Goal: Book appointment/travel/reservation

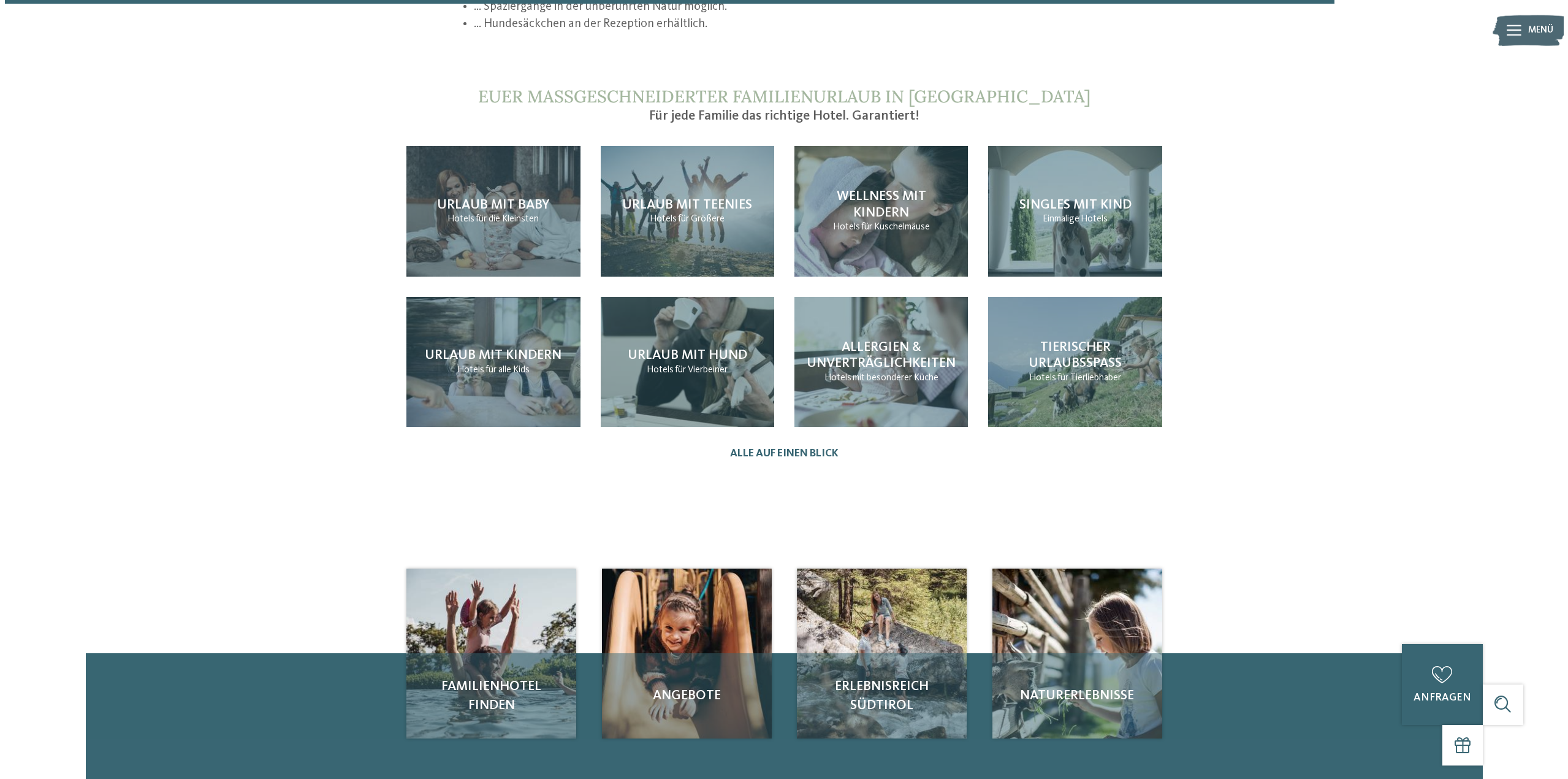
scroll to position [1411, 0]
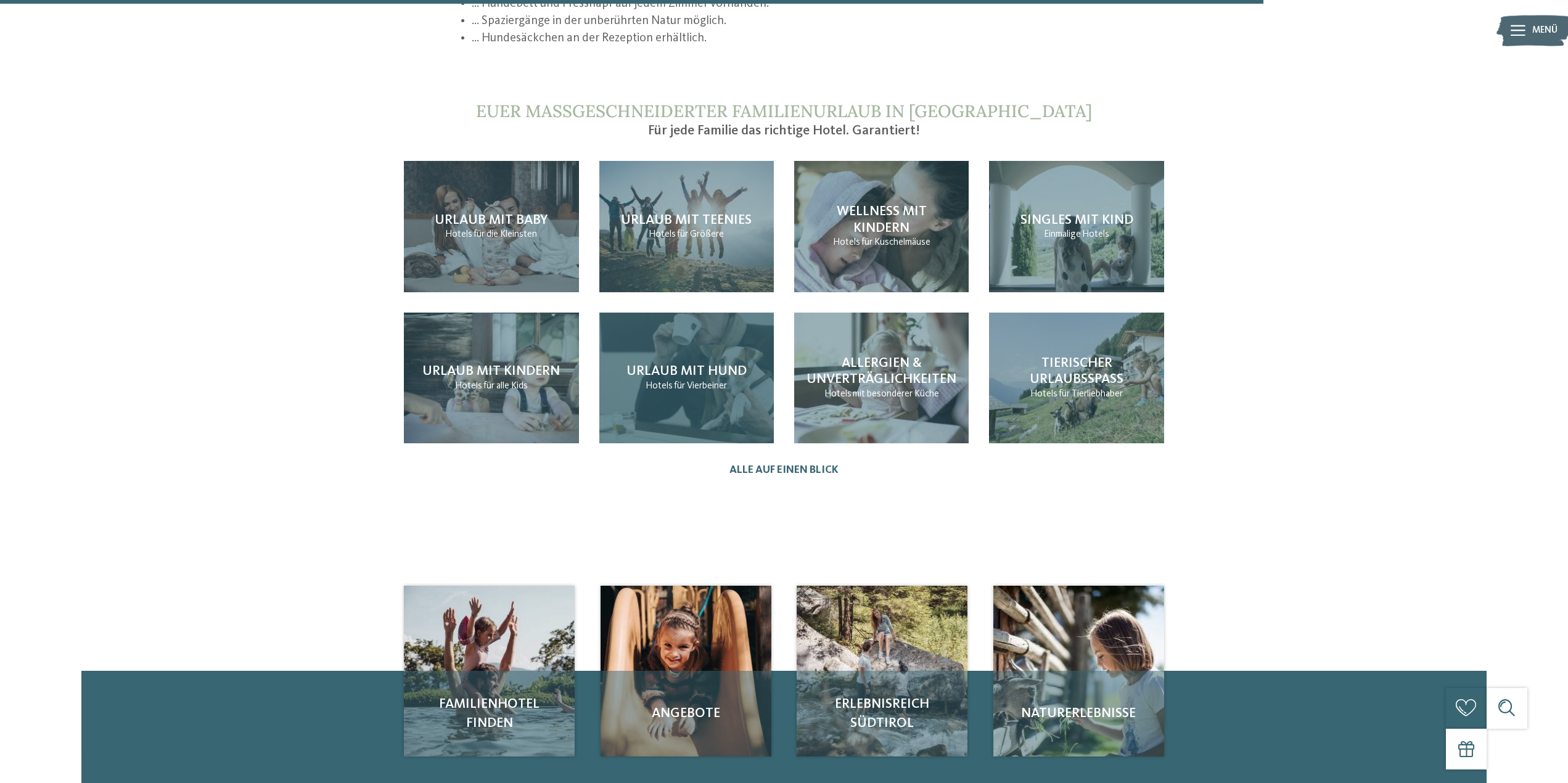
click at [669, 312] on div "Urlaub mit Hund Hotels für Vierbeiner" at bounding box center [686, 378] width 174 height 131
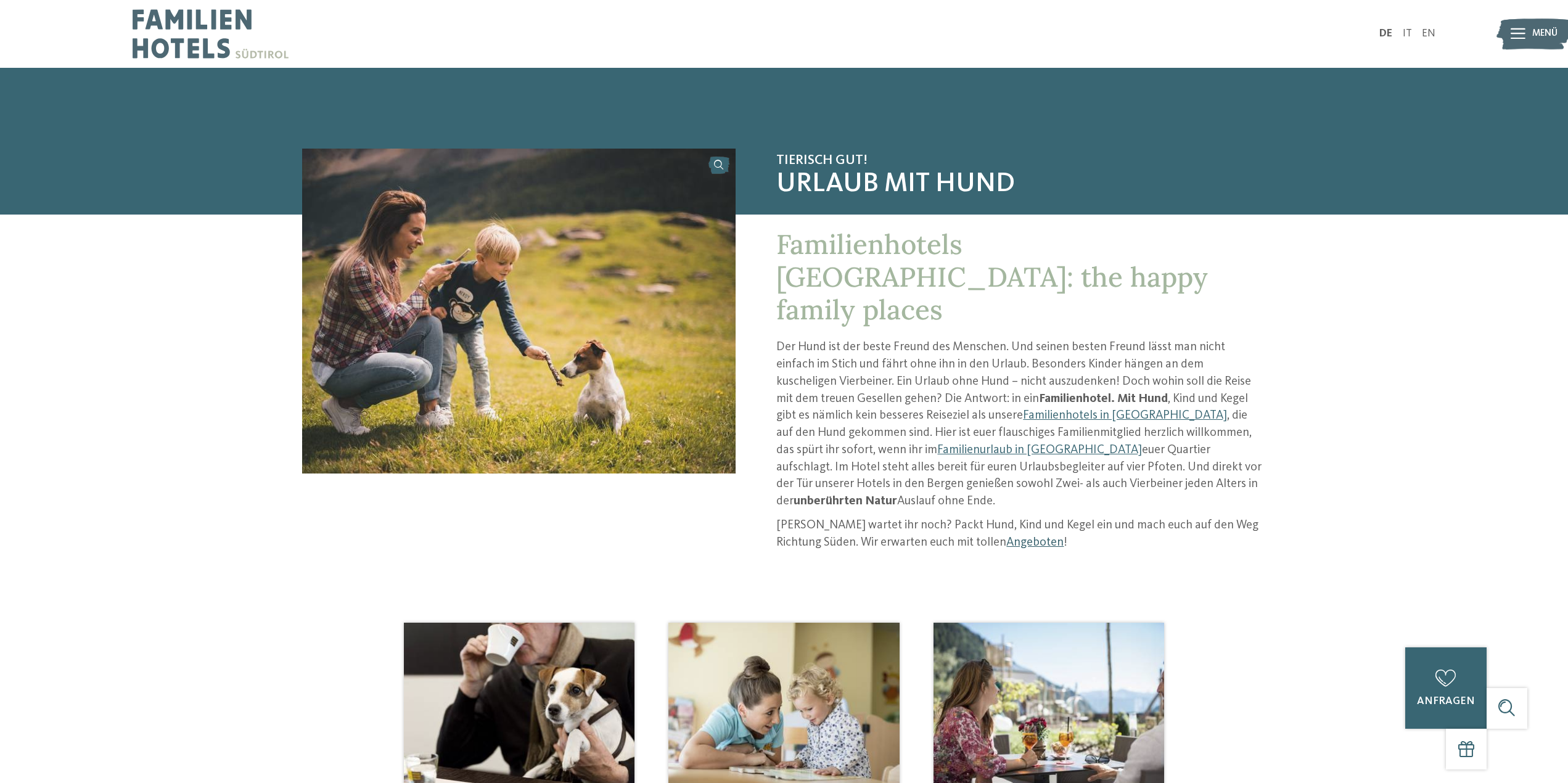
click at [1006, 536] on link "Angeboten" at bounding box center [1035, 542] width 57 height 12
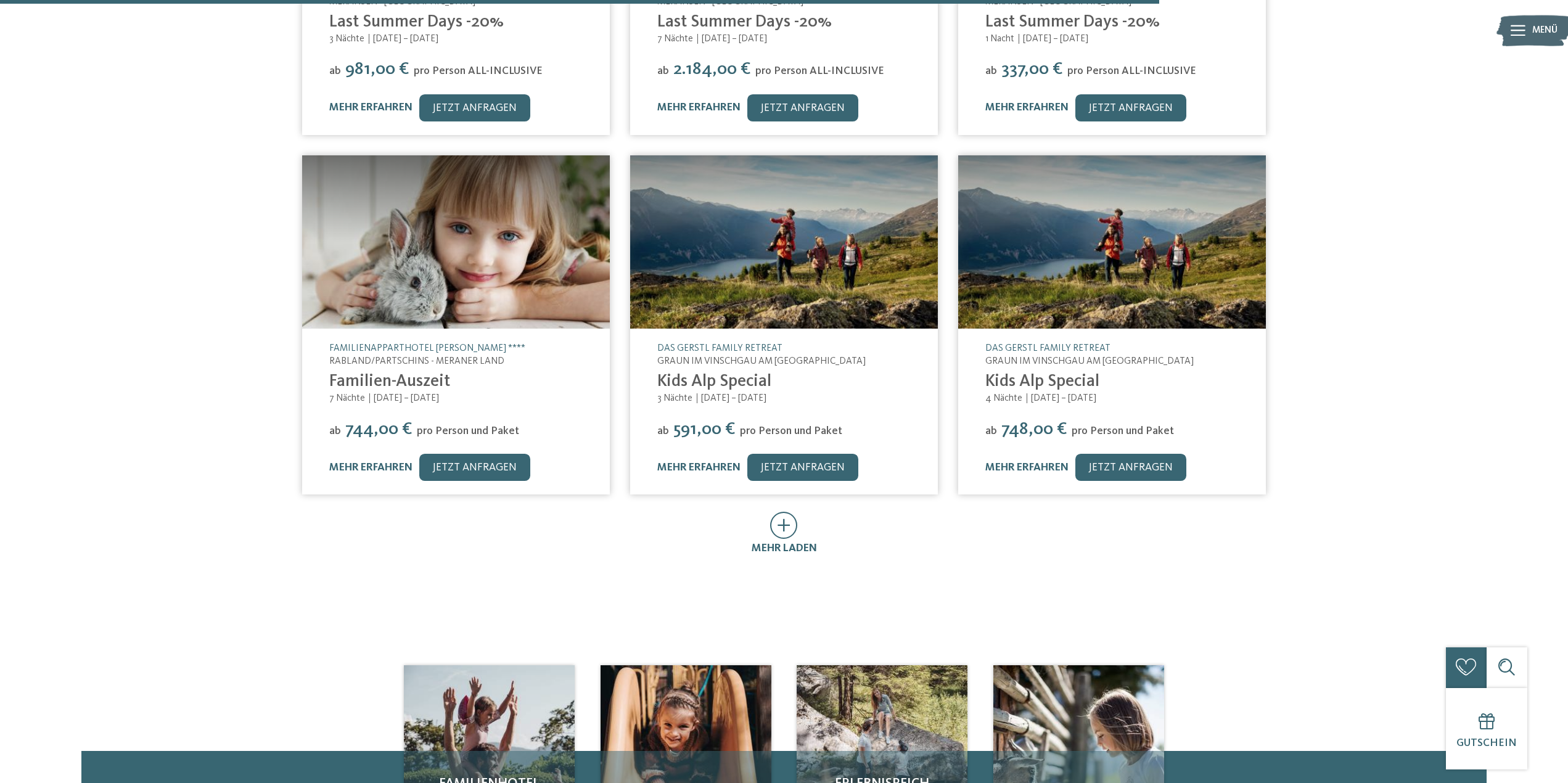
scroll to position [555, 0]
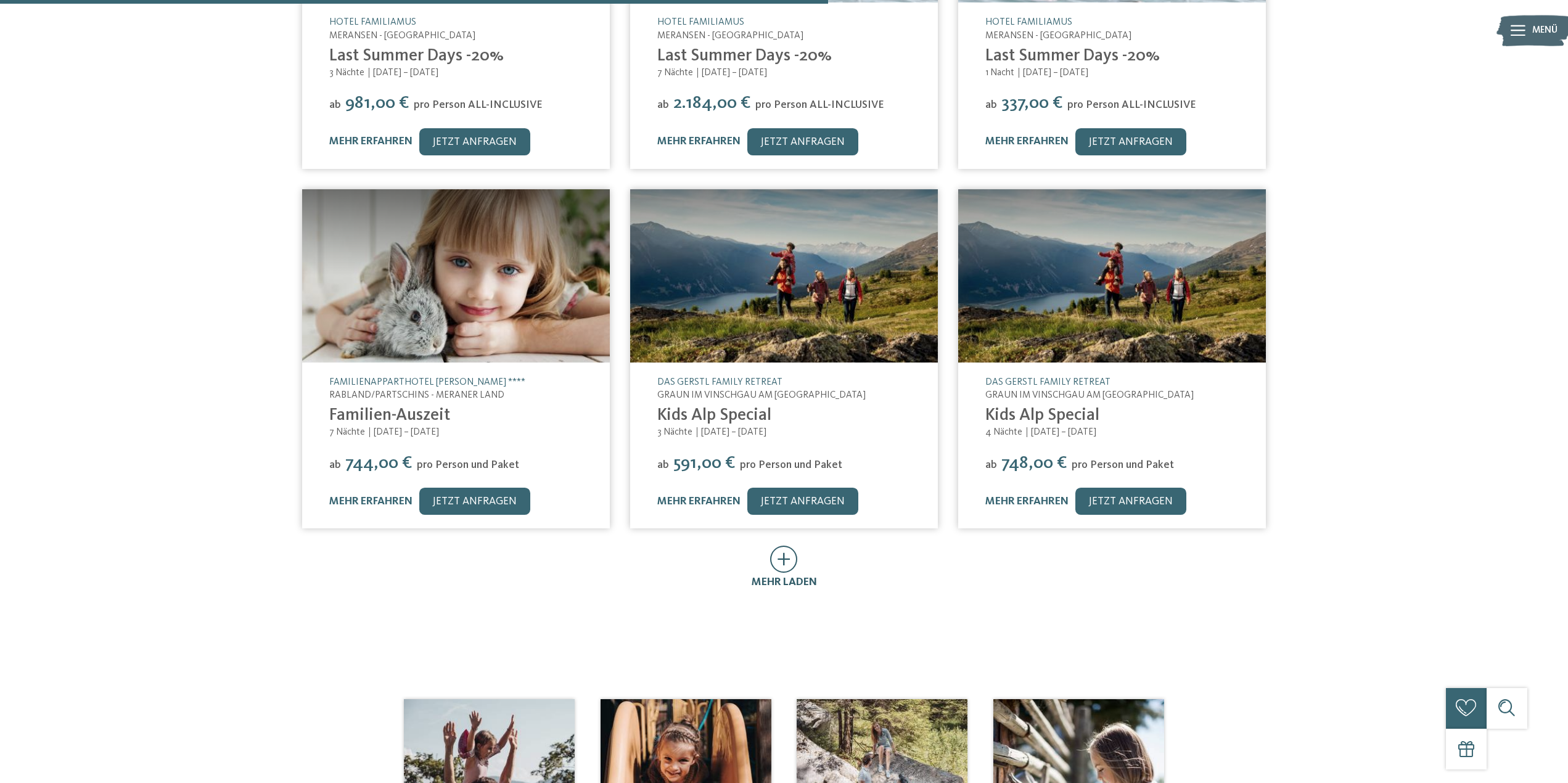
click at [783, 545] on icon at bounding box center [784, 559] width 28 height 28
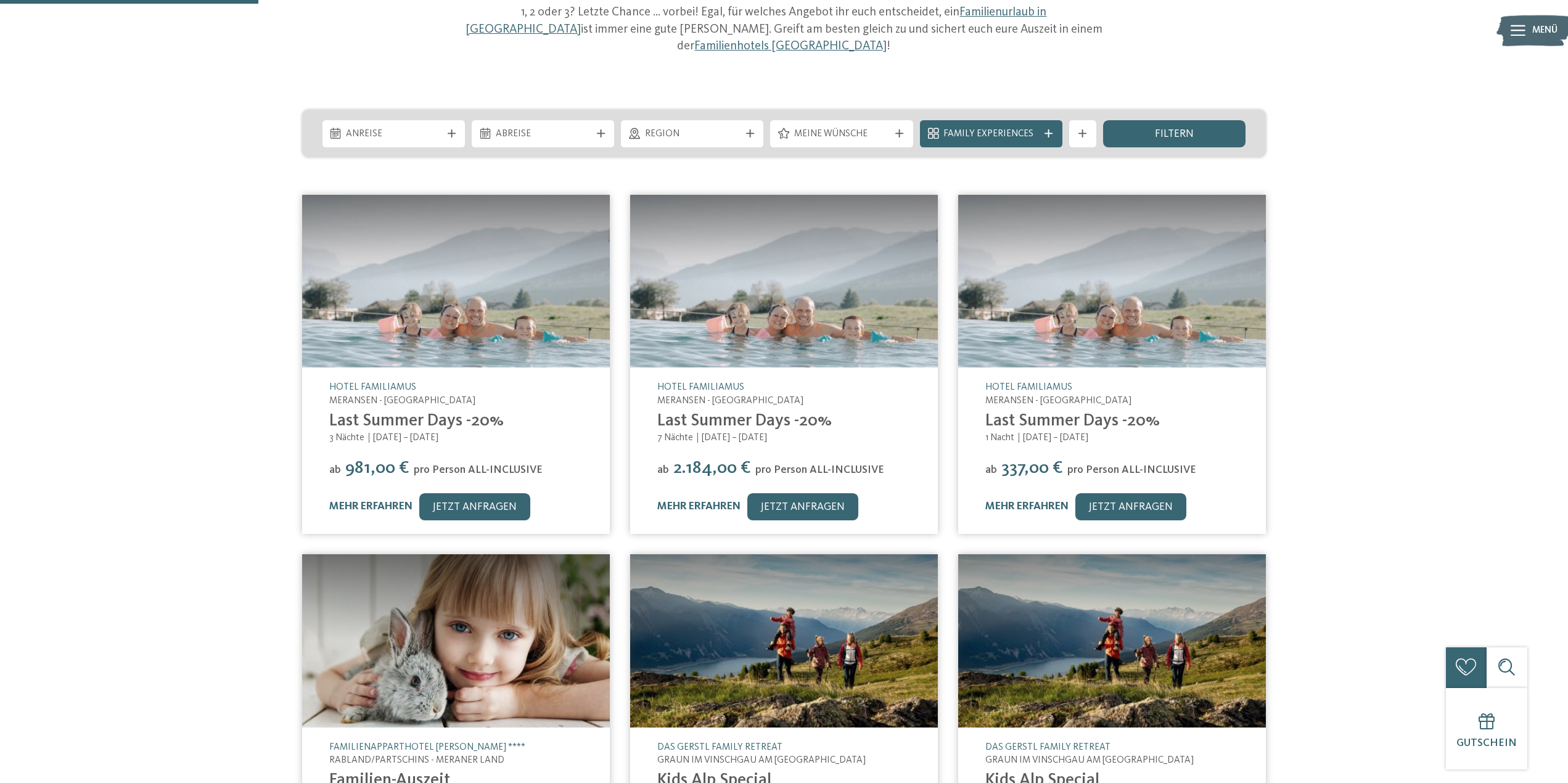
scroll to position [185, 0]
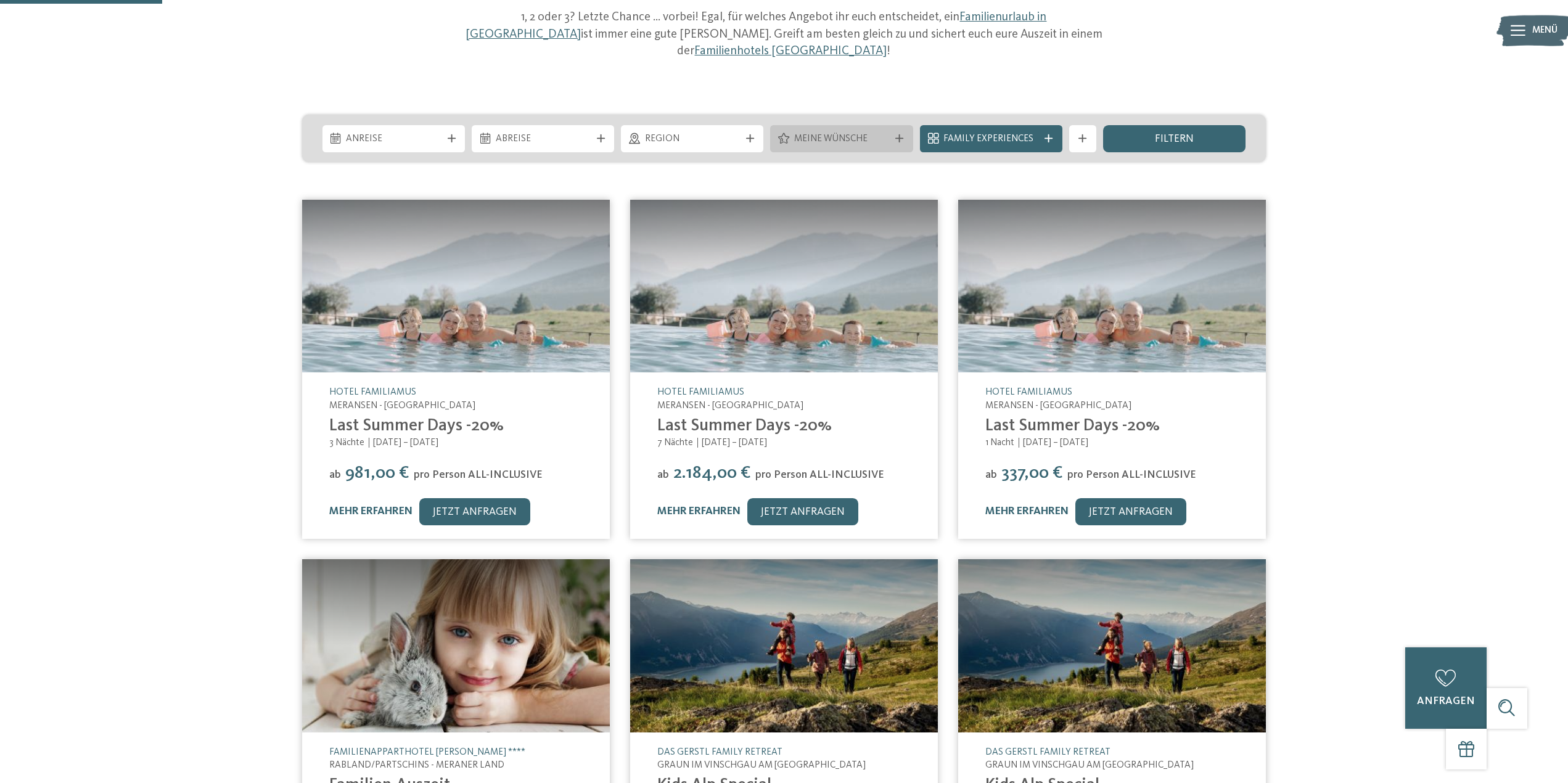
click at [899, 134] on icon at bounding box center [899, 138] width 8 height 8
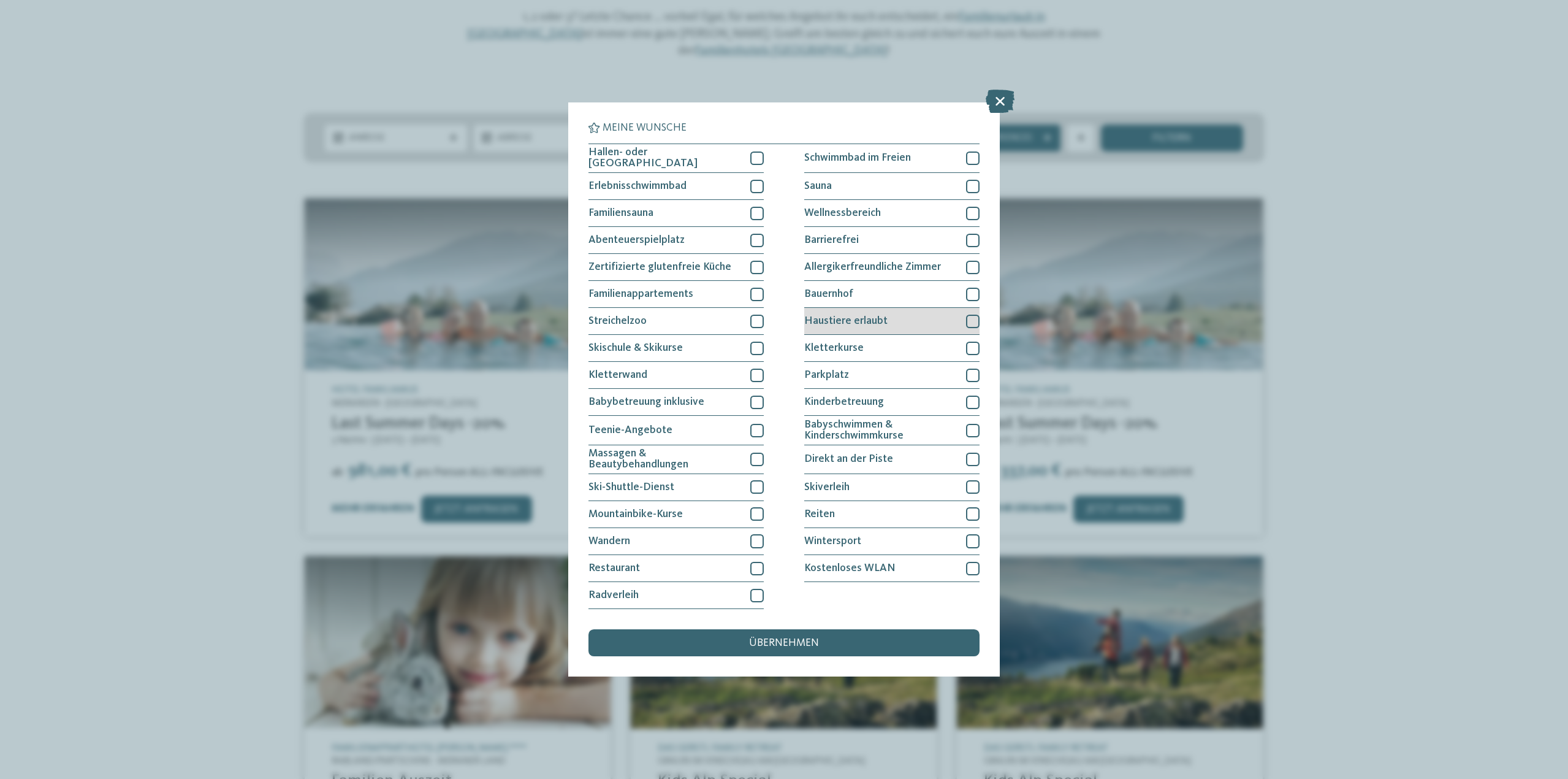
click at [973, 317] on div at bounding box center [973, 321] width 14 height 14
click at [785, 642] on span "übernehmen" at bounding box center [784, 643] width 70 height 11
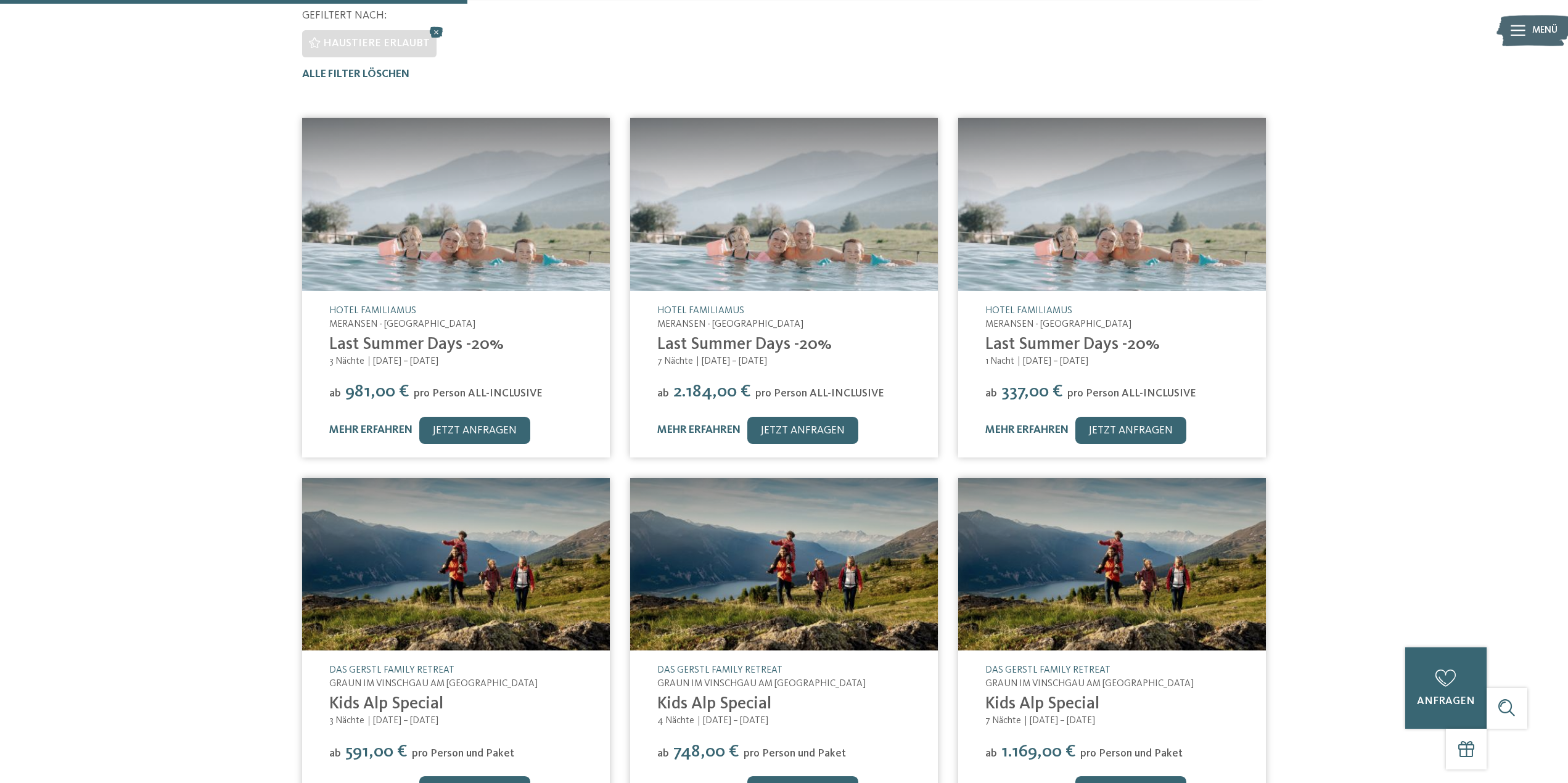
scroll to position [372, 0]
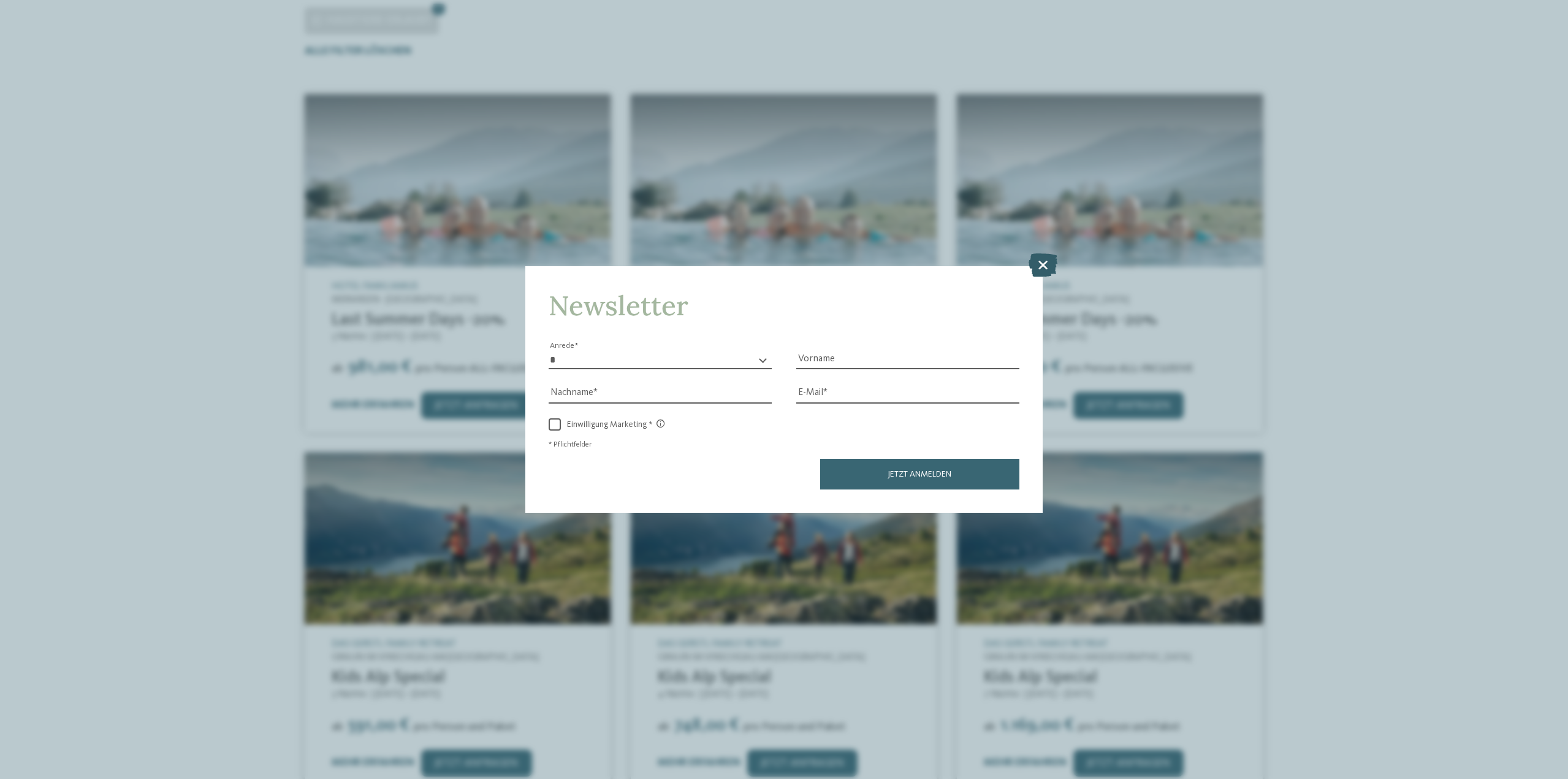
click at [1042, 260] on icon at bounding box center [1043, 264] width 29 height 24
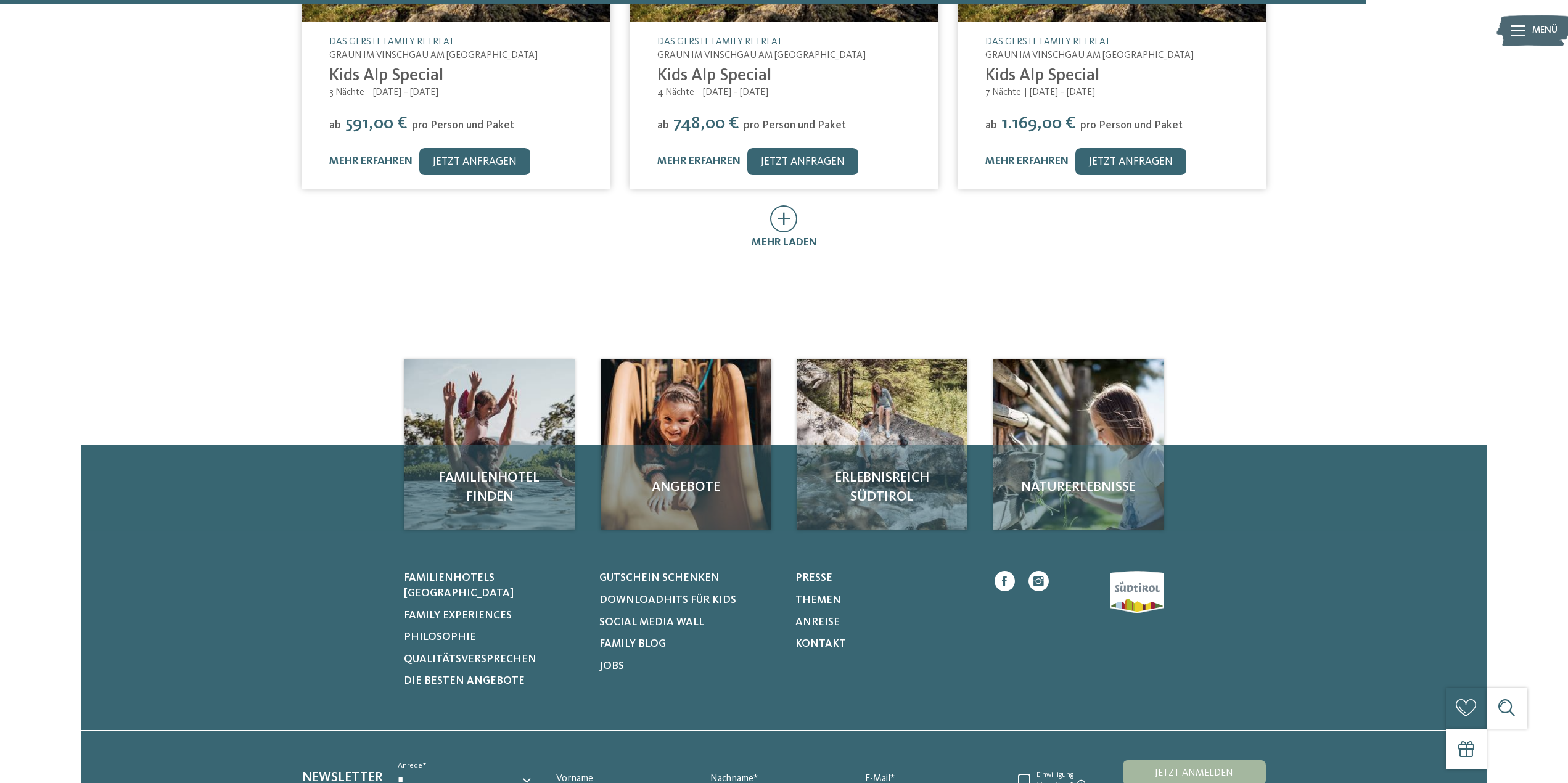
scroll to position [988, 0]
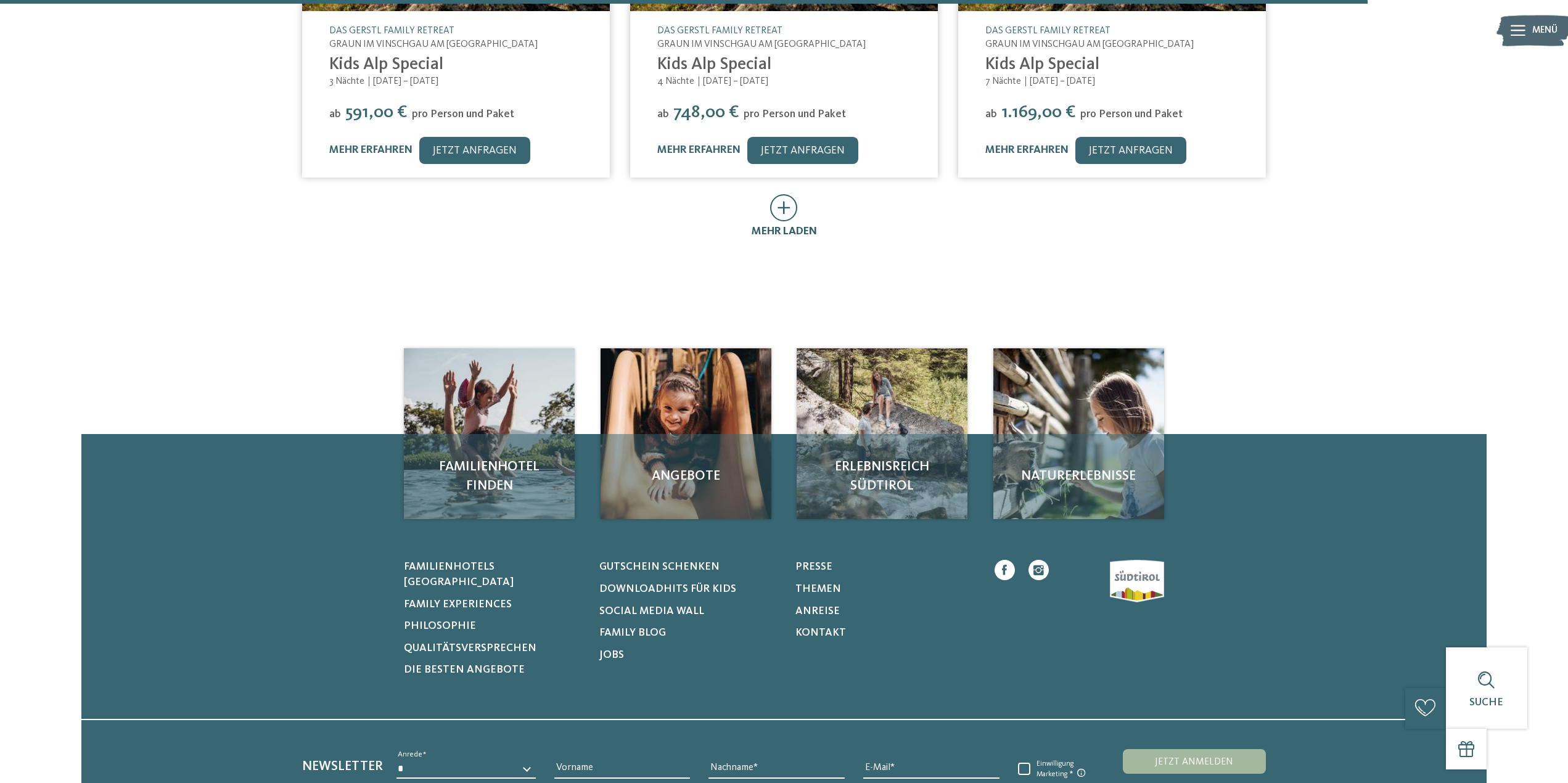
click at [788, 194] on icon at bounding box center [784, 208] width 28 height 28
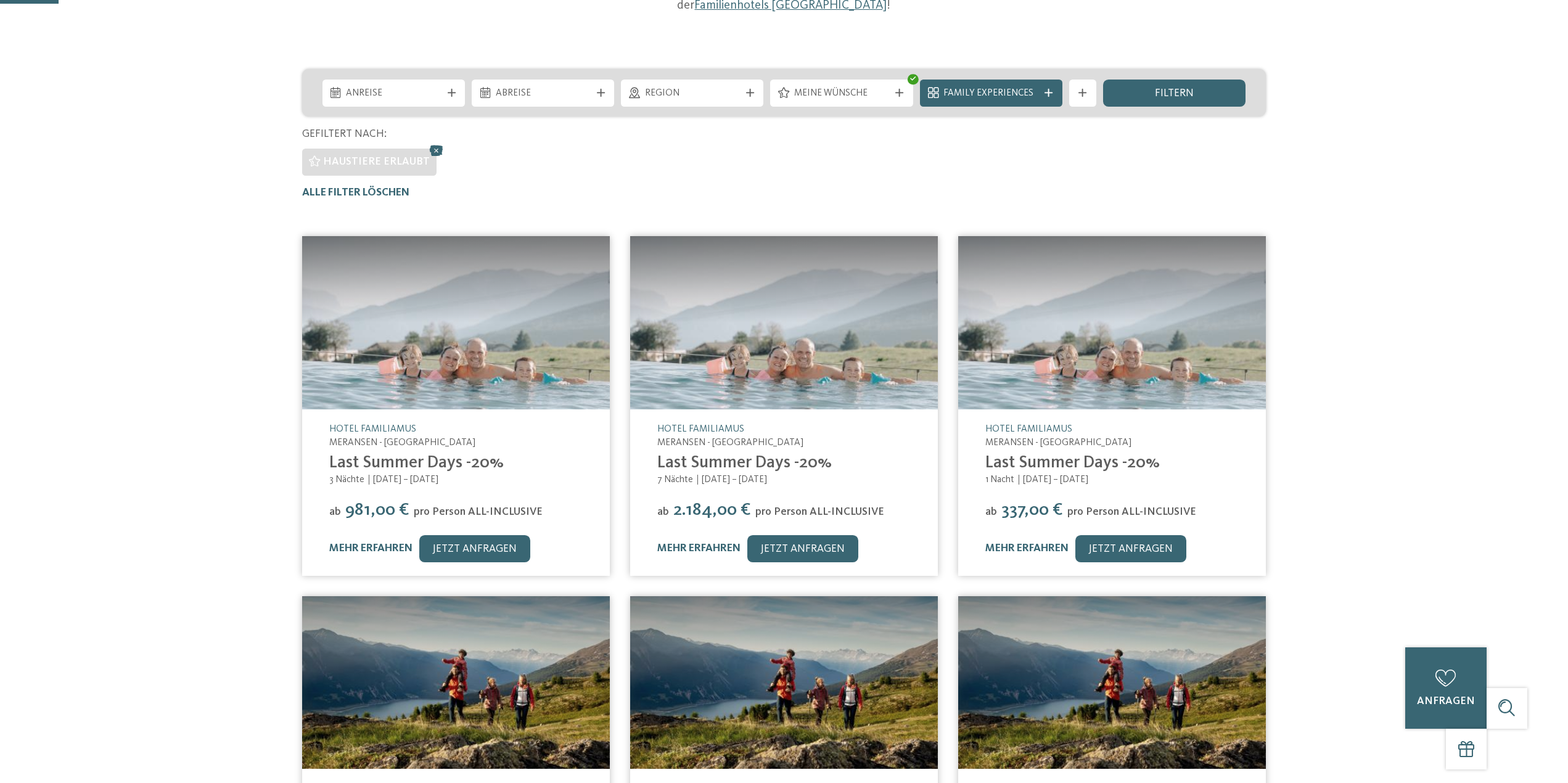
scroll to position [63, 0]
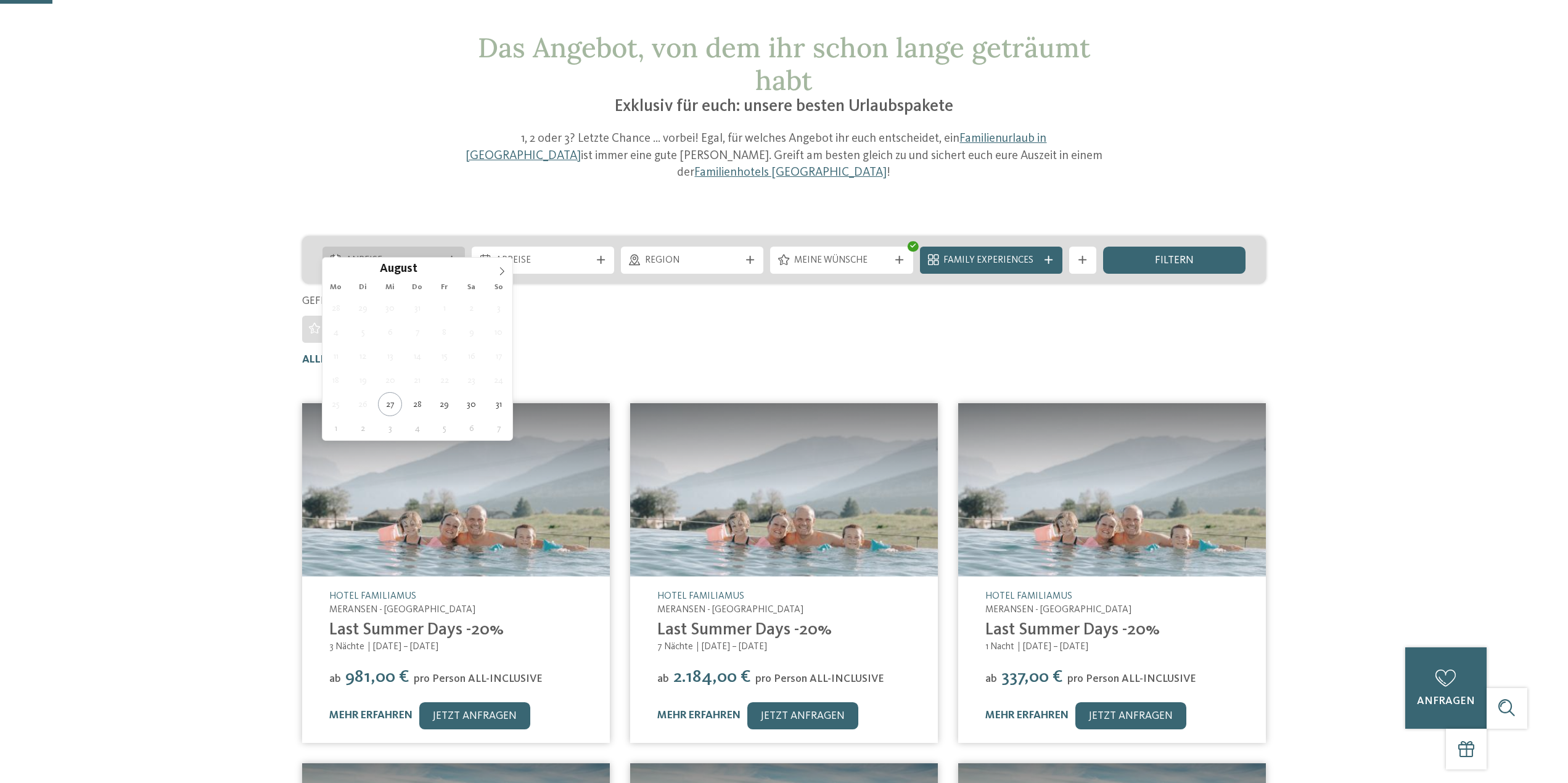
click at [378, 254] on span "Anreise" at bounding box center [394, 261] width 95 height 14
click at [500, 270] on icon at bounding box center [501, 270] width 8 height 8
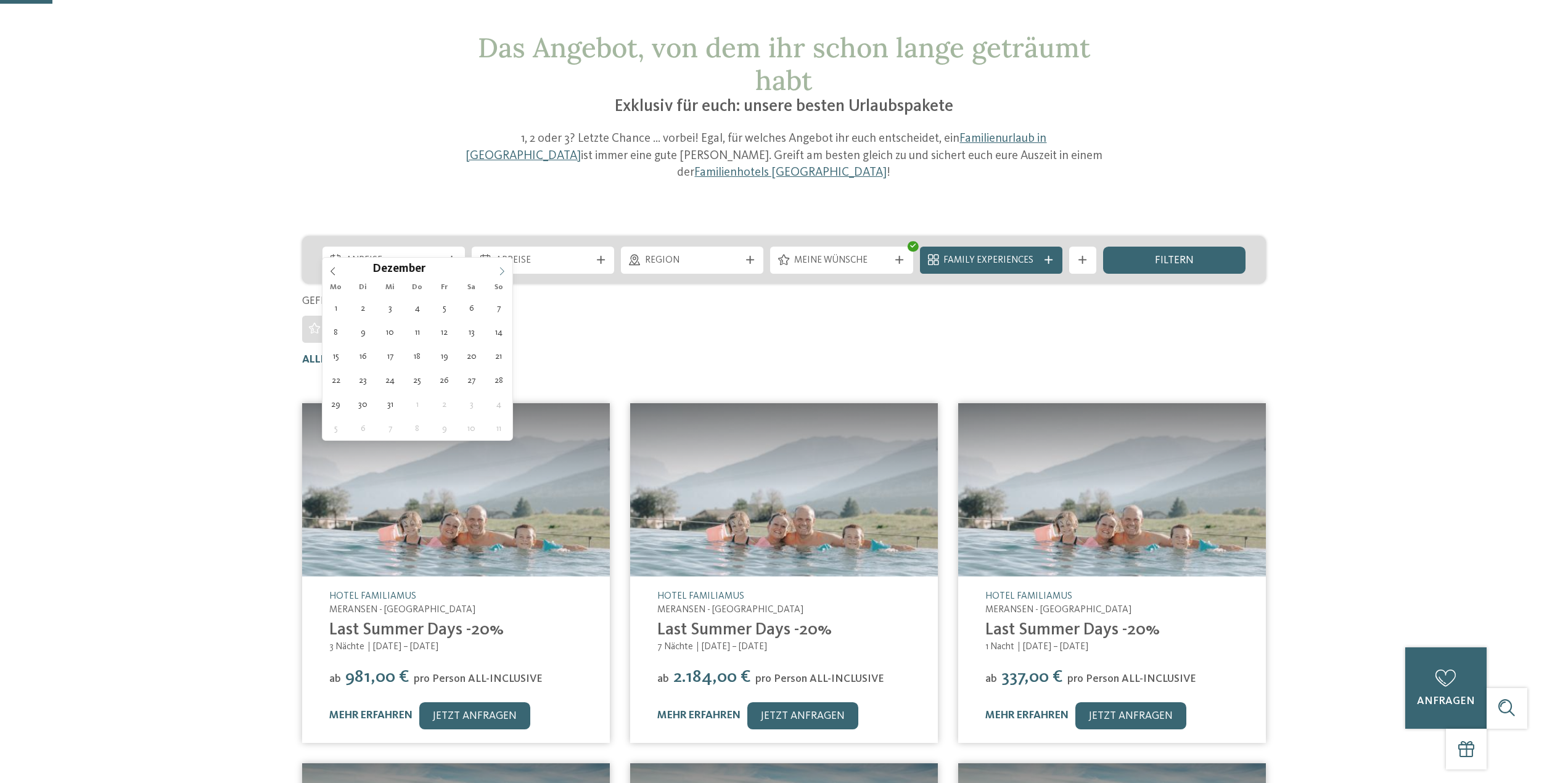
type input "****"
click at [500, 270] on icon at bounding box center [501, 270] width 8 height 8
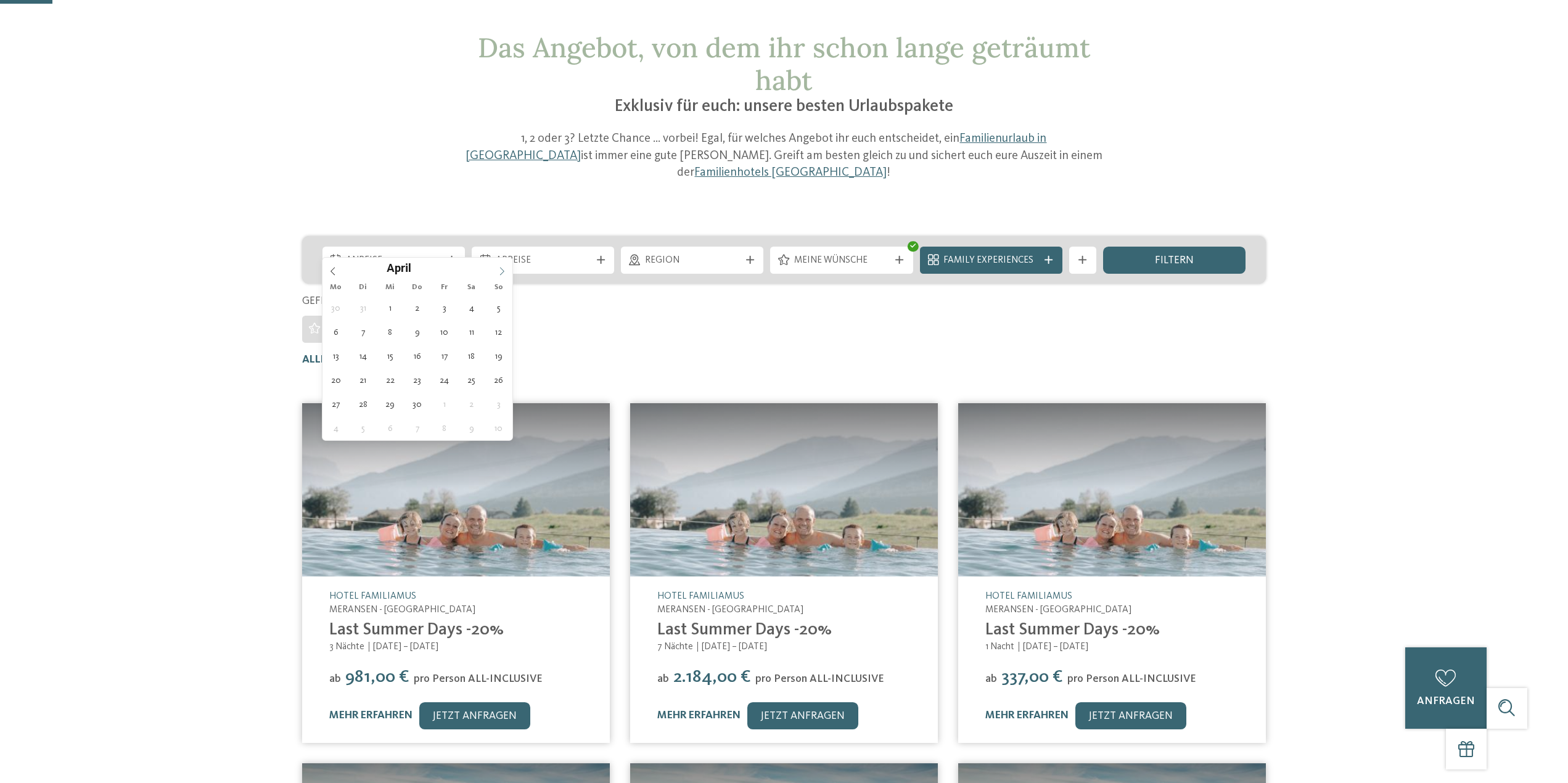
click at [500, 270] on icon at bounding box center [501, 270] width 8 height 8
type div "11.07.2026"
type input "****"
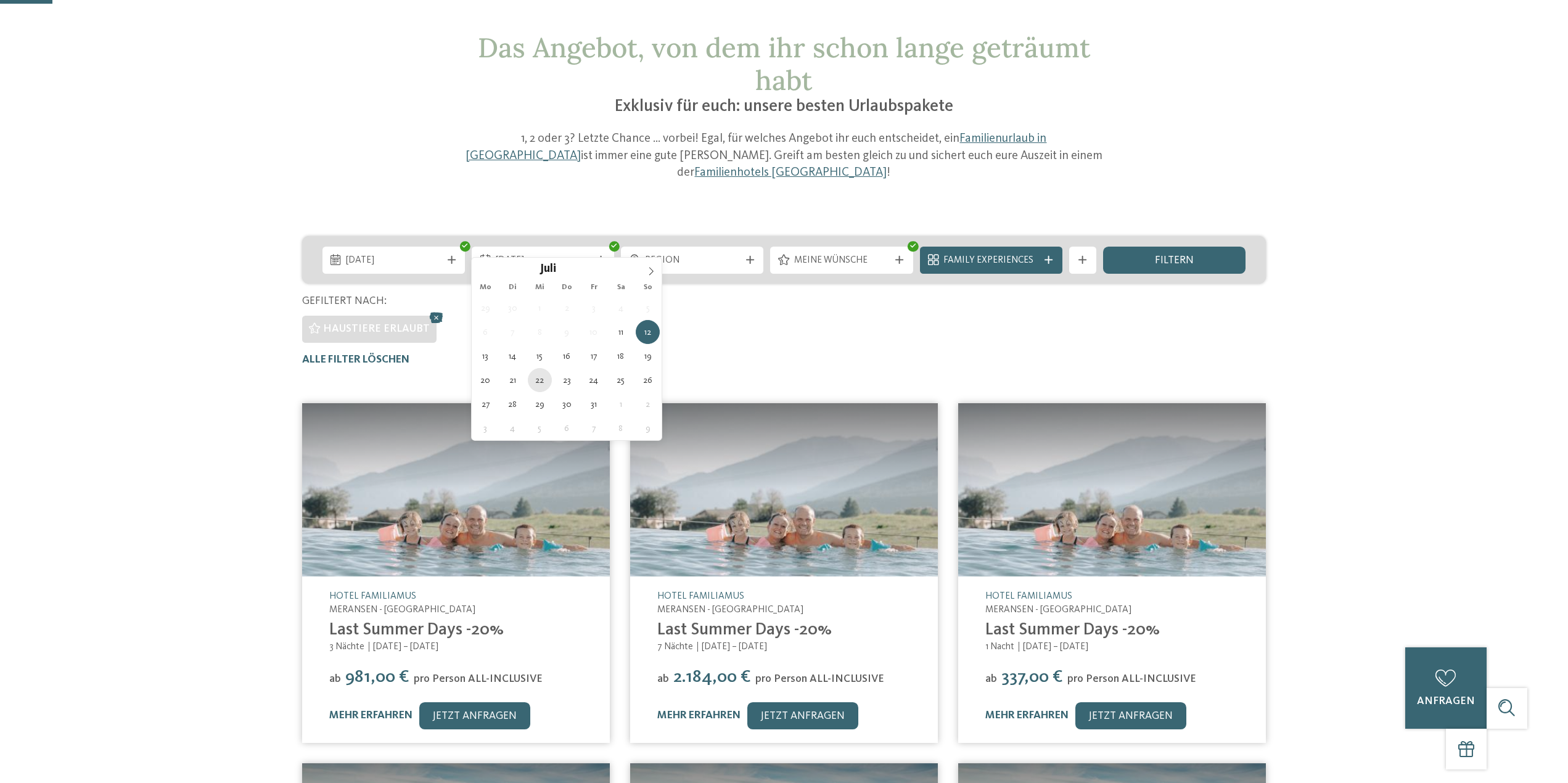
type div "22.07.2026"
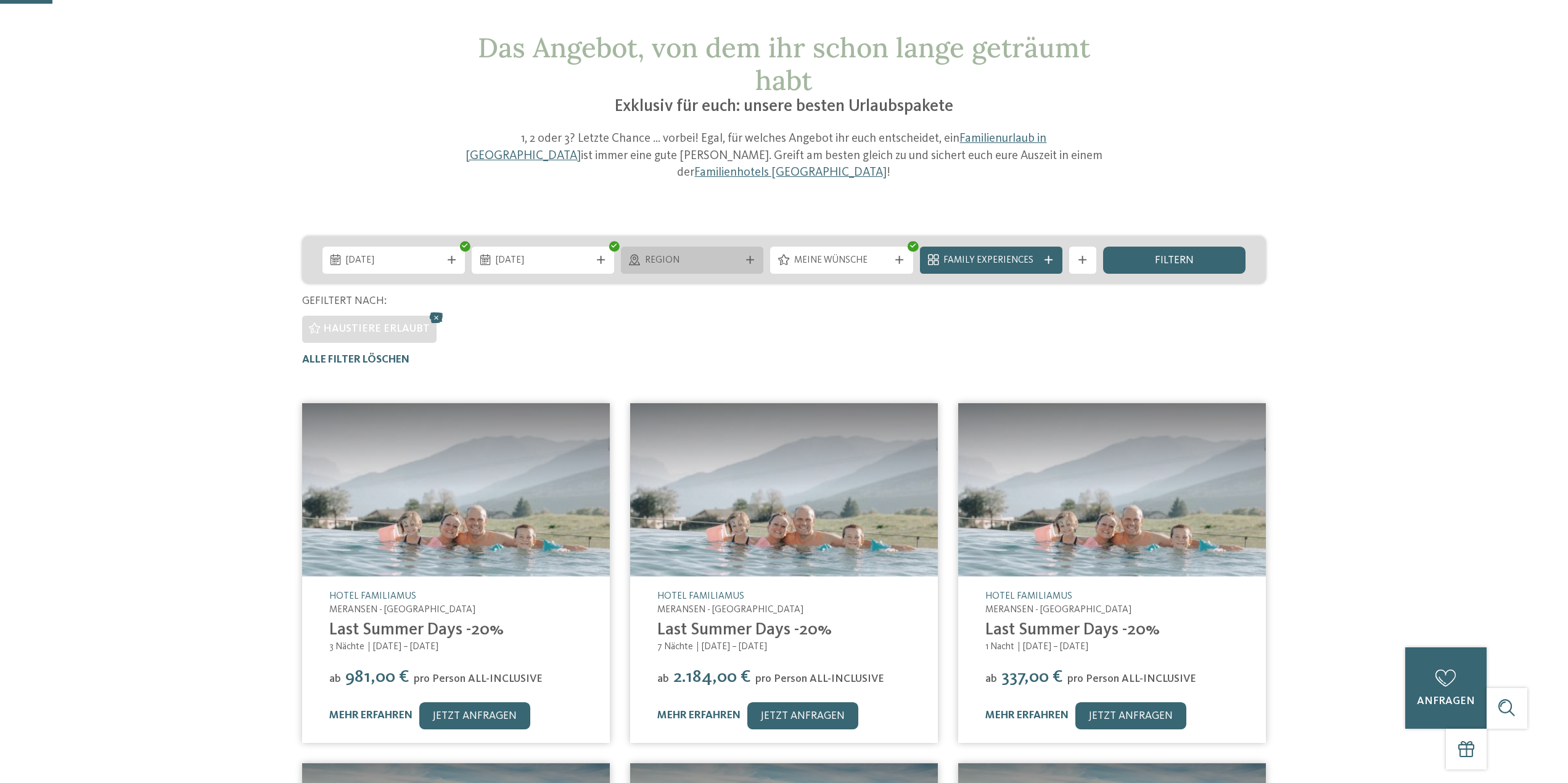
click at [703, 254] on span "Region" at bounding box center [692, 261] width 95 height 14
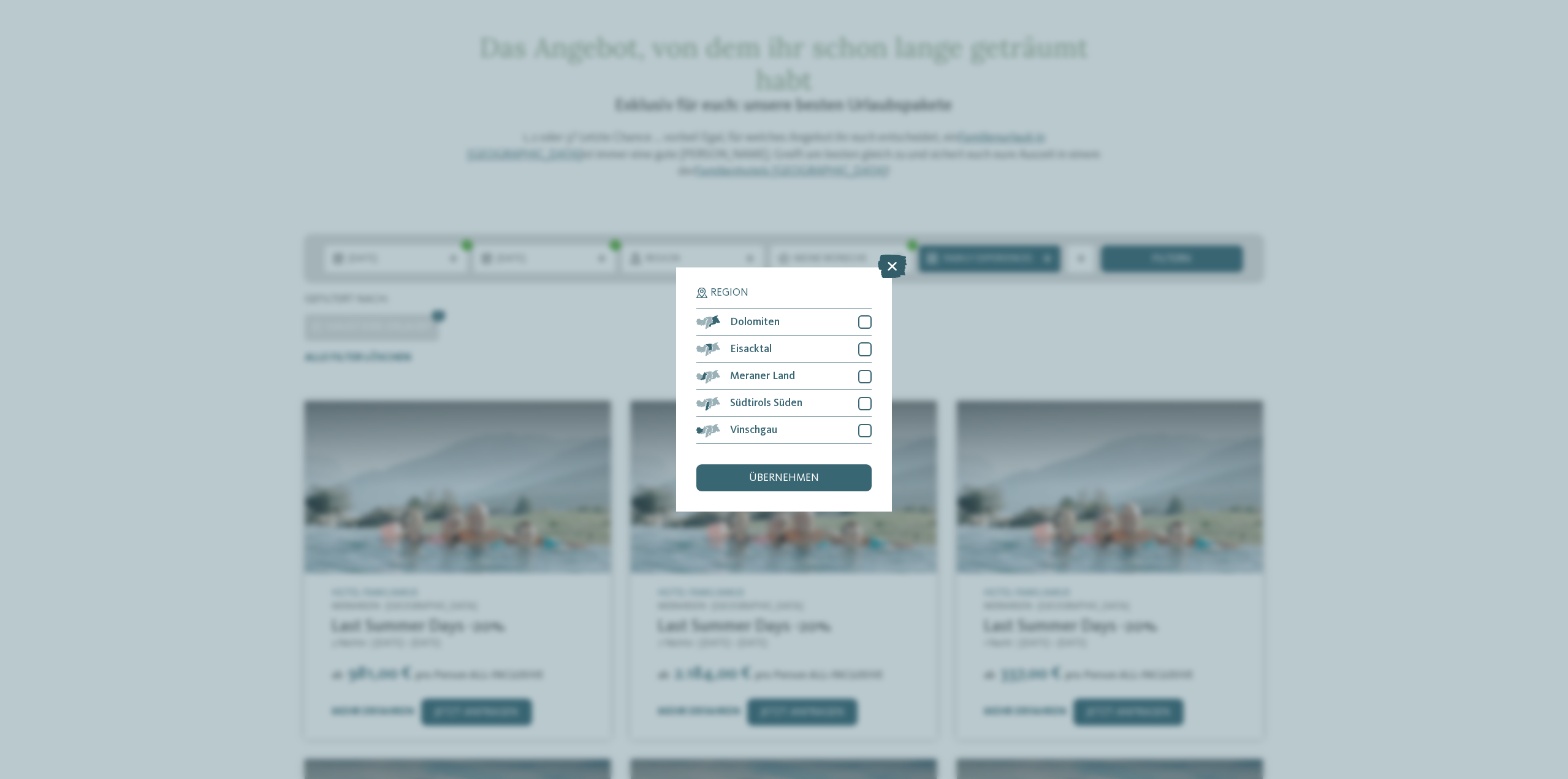
click at [889, 267] on icon at bounding box center [893, 266] width 29 height 24
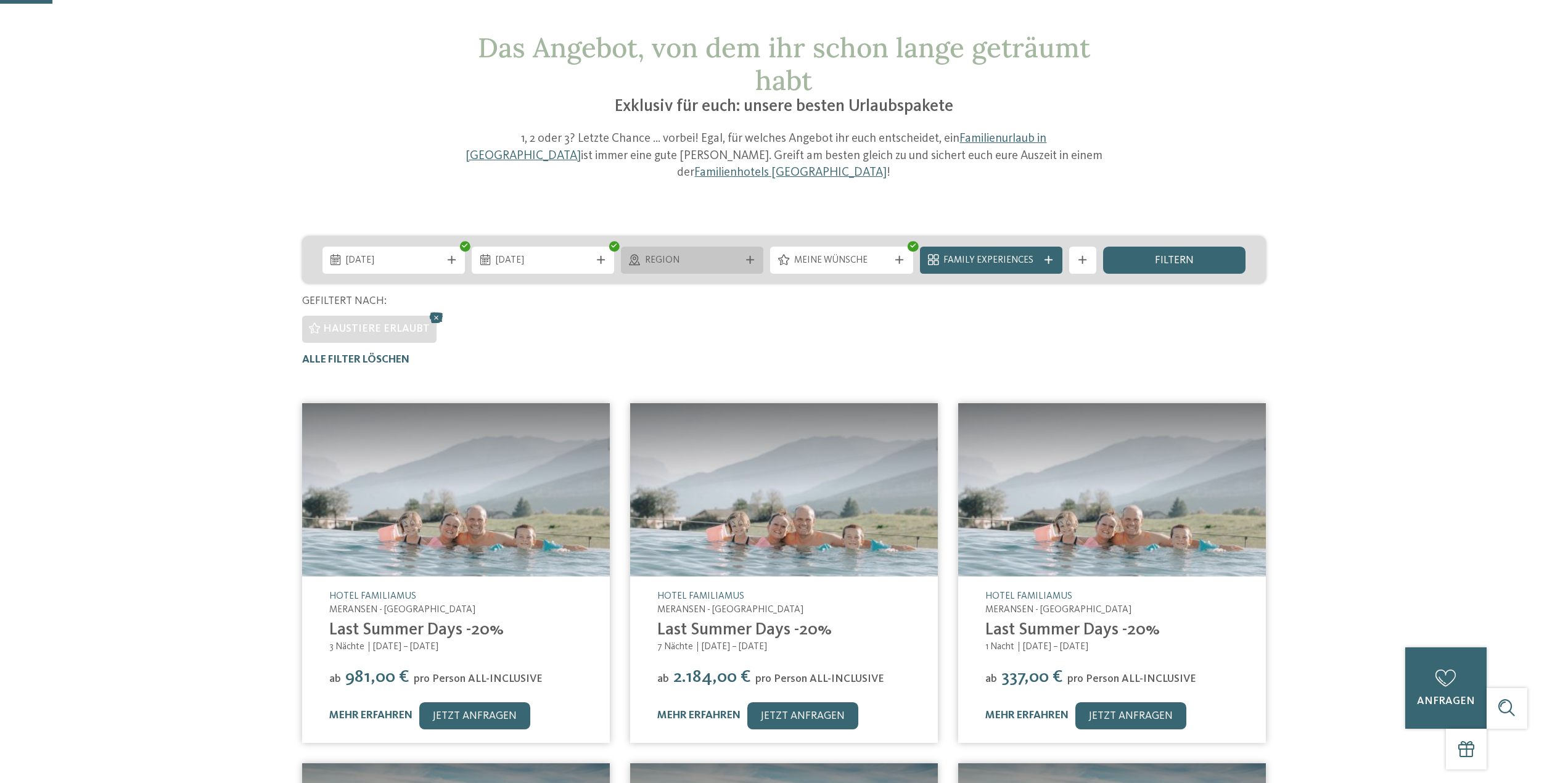
click at [752, 256] on icon at bounding box center [750, 260] width 8 height 8
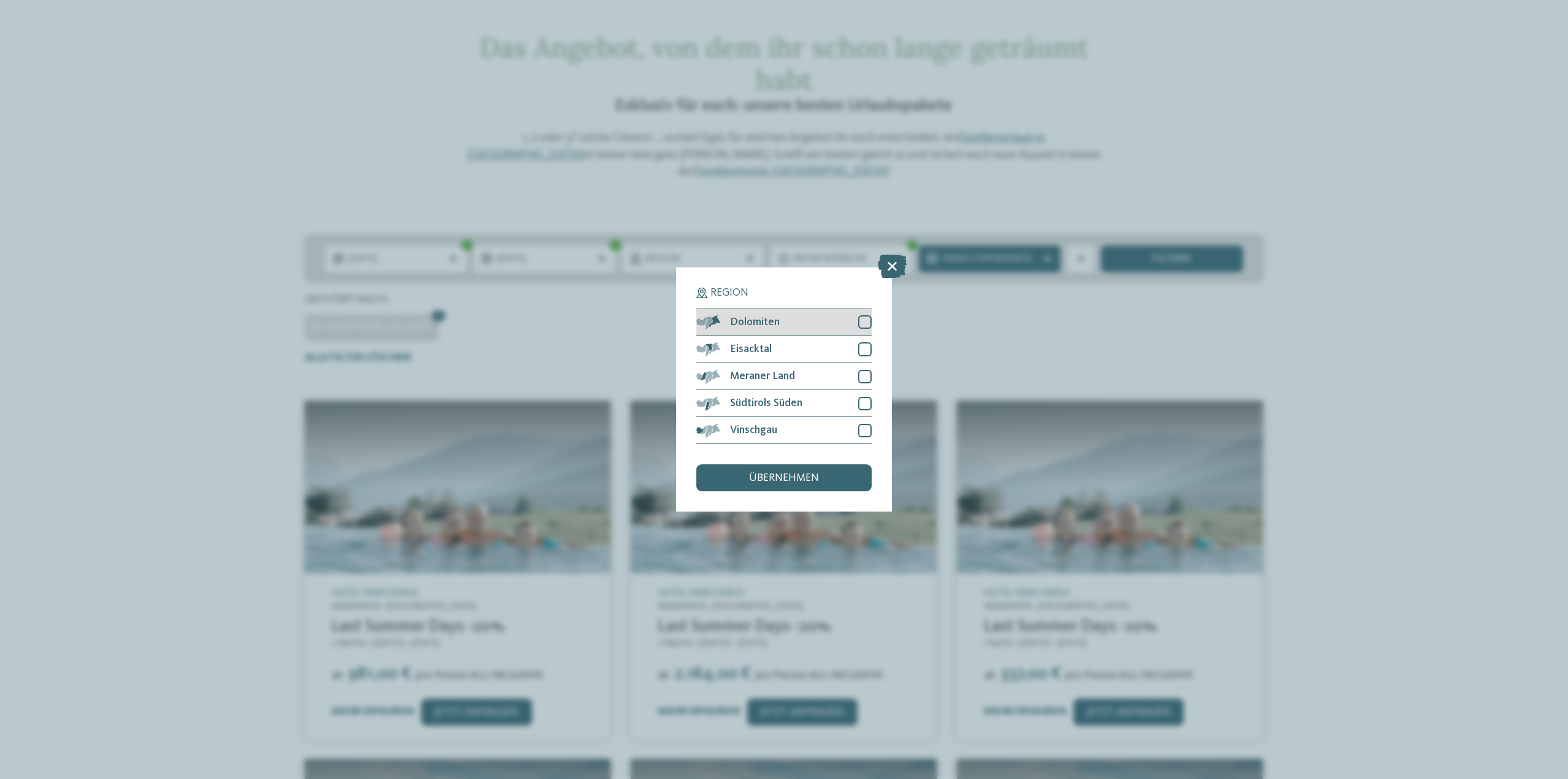
click at [860, 318] on div at bounding box center [865, 322] width 14 height 14
click at [865, 346] on div at bounding box center [865, 349] width 14 height 14
click at [869, 378] on div at bounding box center [865, 377] width 14 height 14
click at [869, 402] on div at bounding box center [865, 404] width 14 height 14
click at [860, 430] on div at bounding box center [865, 431] width 14 height 14
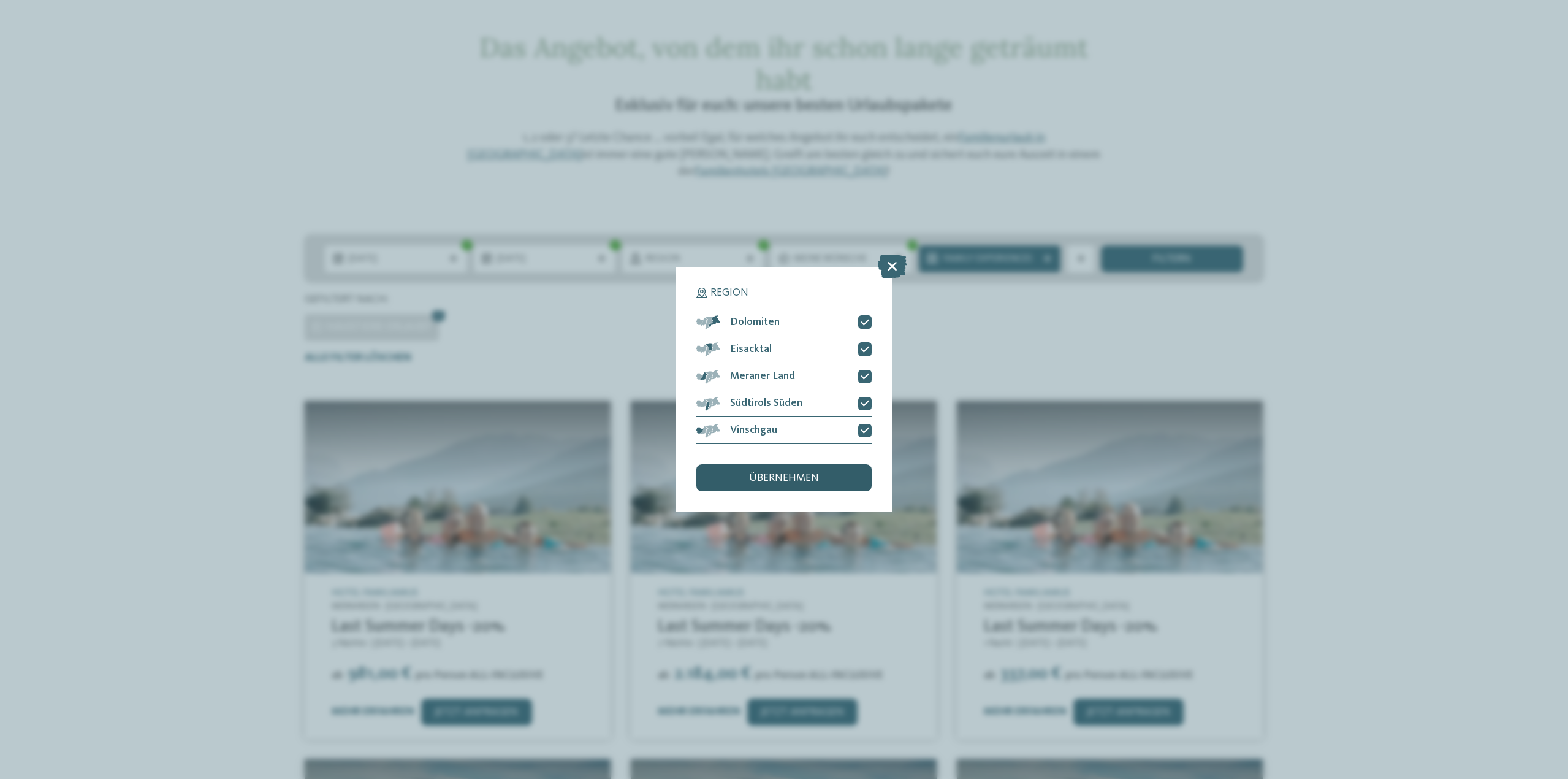
click at [824, 481] on div "übernehmen" at bounding box center [784, 478] width 175 height 27
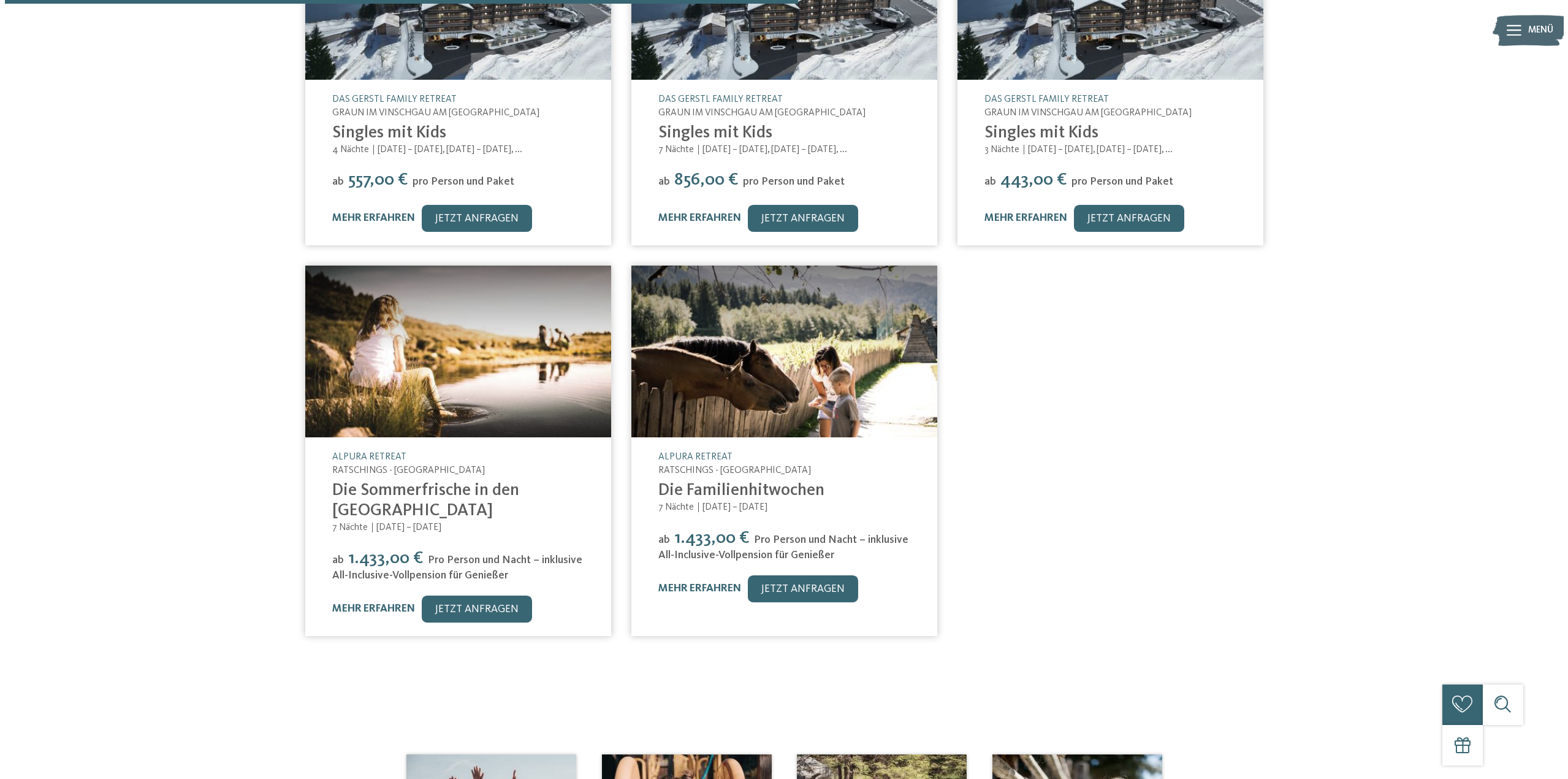
scroll to position [554, 0]
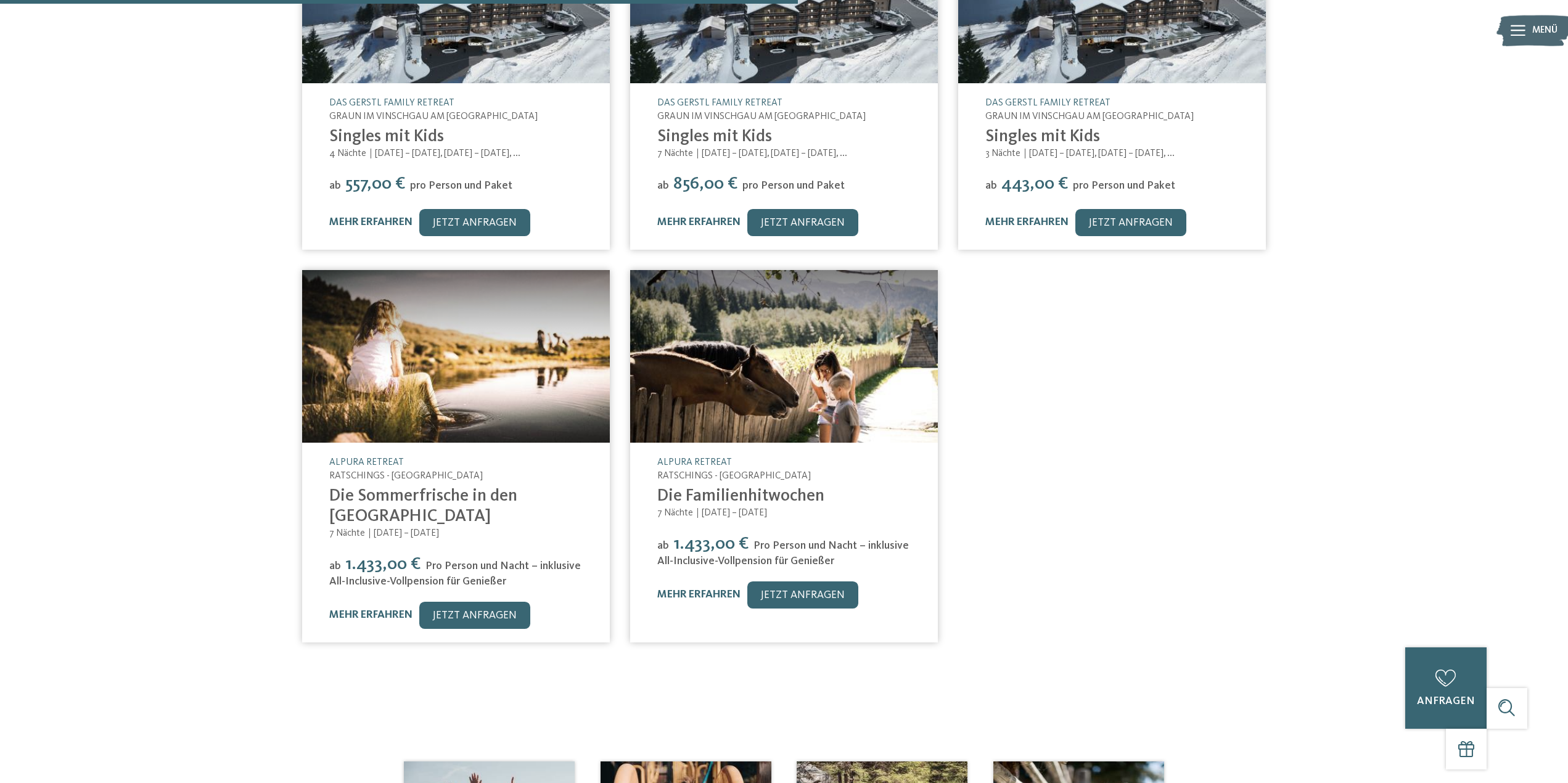
click at [472, 487] on link "Die Sommerfrische in den Bergen" at bounding box center [423, 506] width 188 height 37
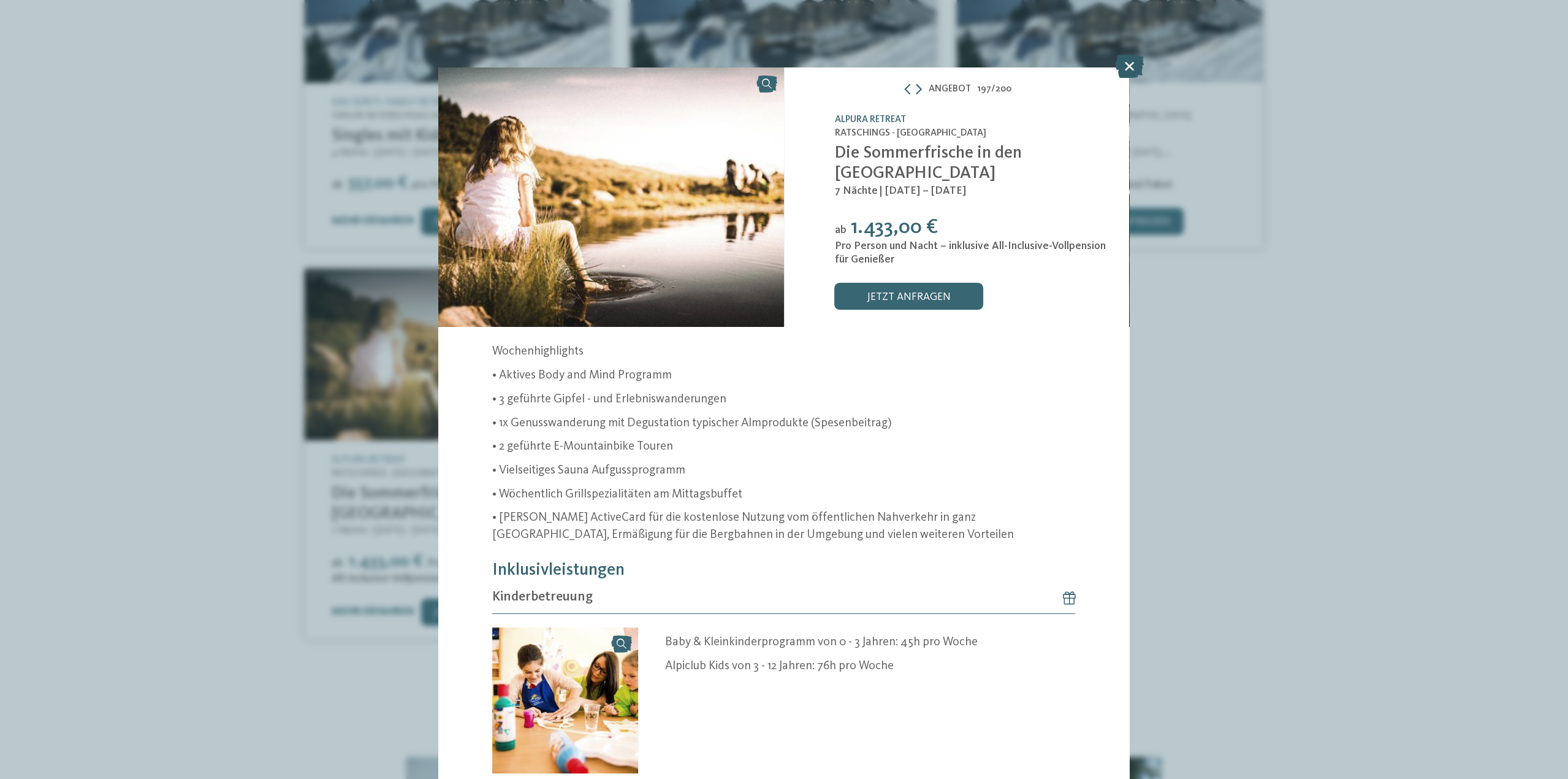
click at [1127, 60] on icon at bounding box center [1130, 66] width 29 height 24
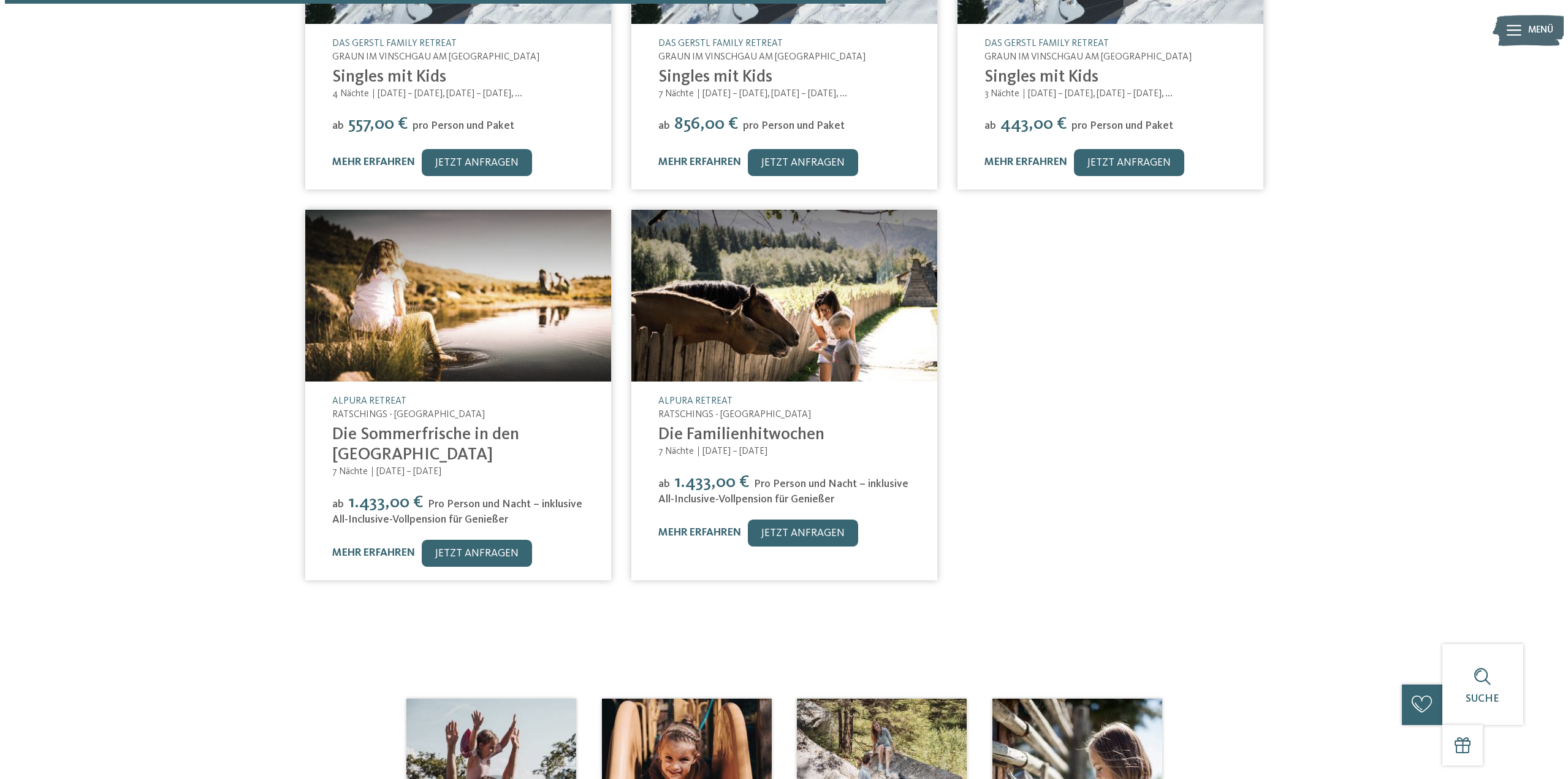
scroll to position [615, 0]
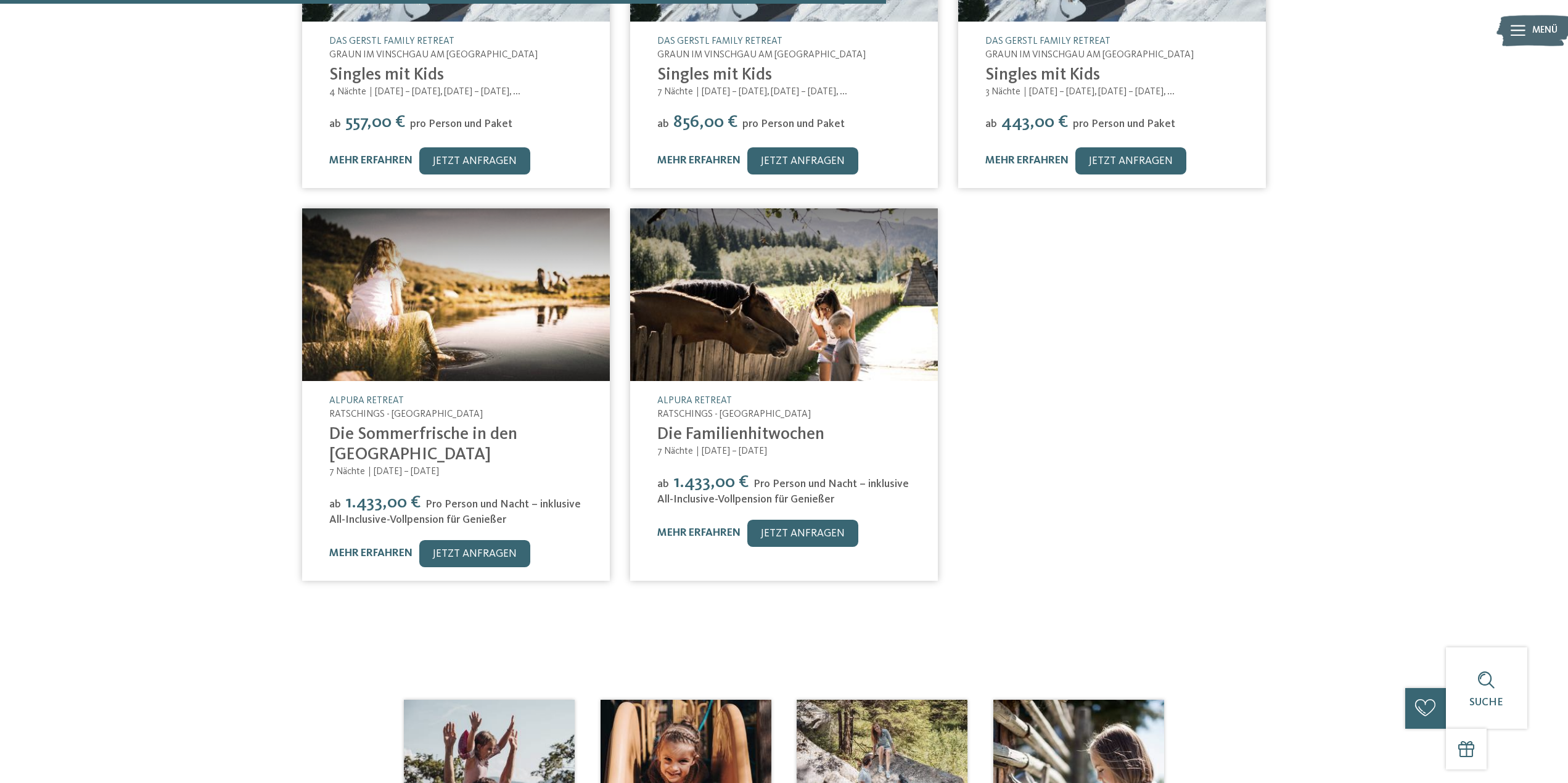
click at [369, 548] on link "mehr erfahren" at bounding box center [371, 553] width 83 height 11
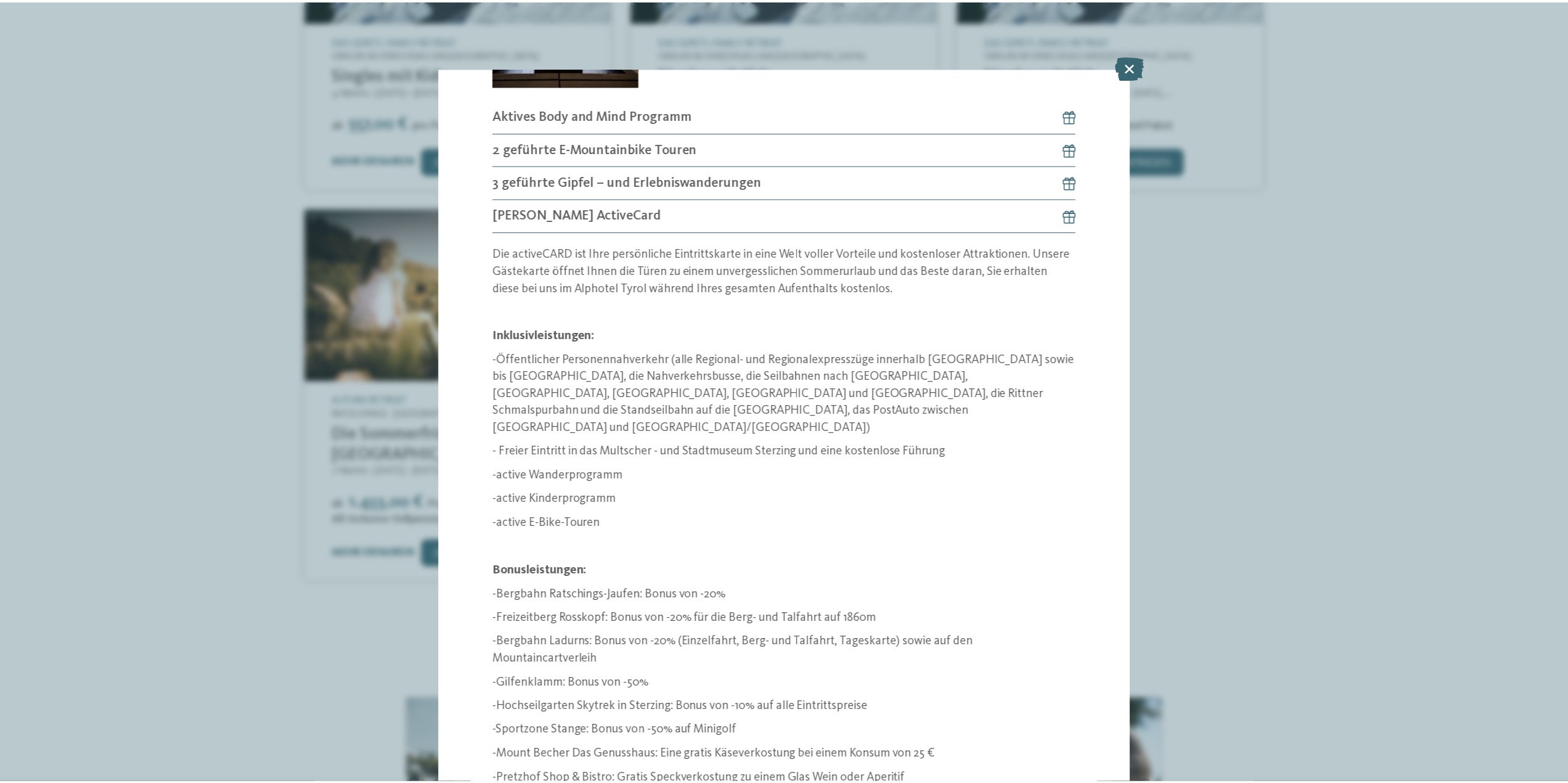
scroll to position [1496, 0]
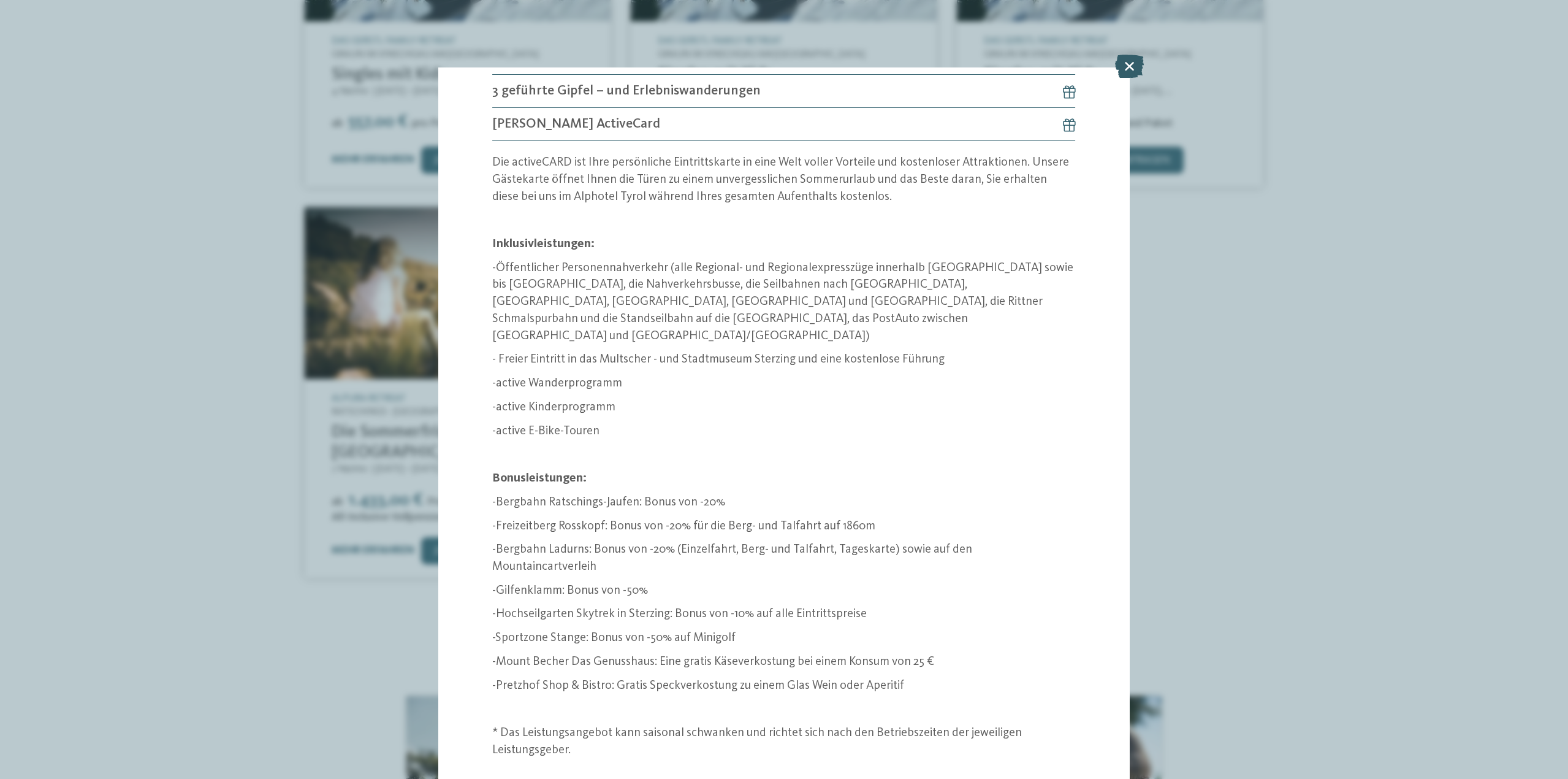
click at [1133, 63] on icon at bounding box center [1130, 66] width 29 height 24
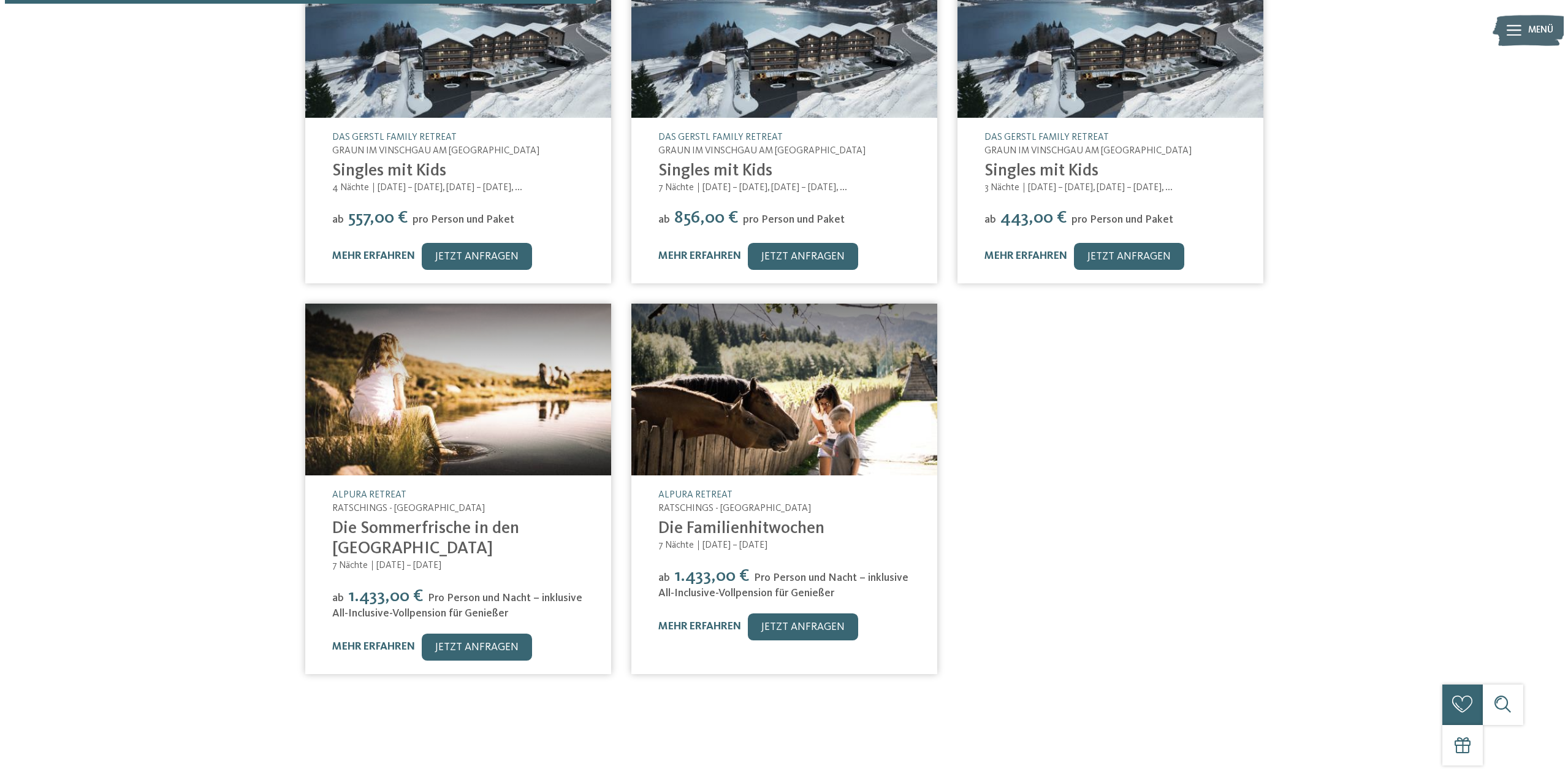
scroll to position [554, 0]
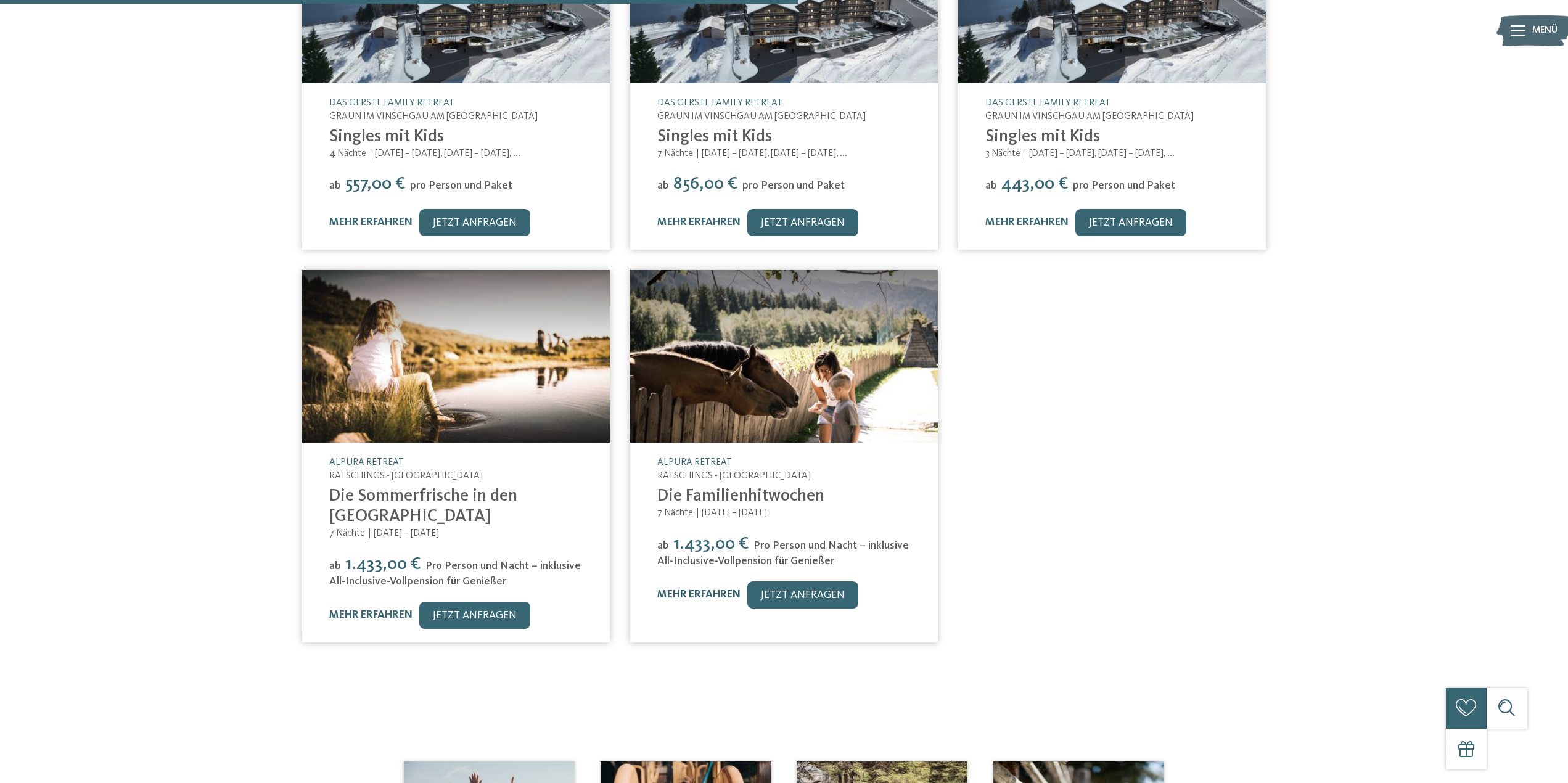
click at [676, 590] on link "mehr erfahren" at bounding box center [698, 595] width 83 height 11
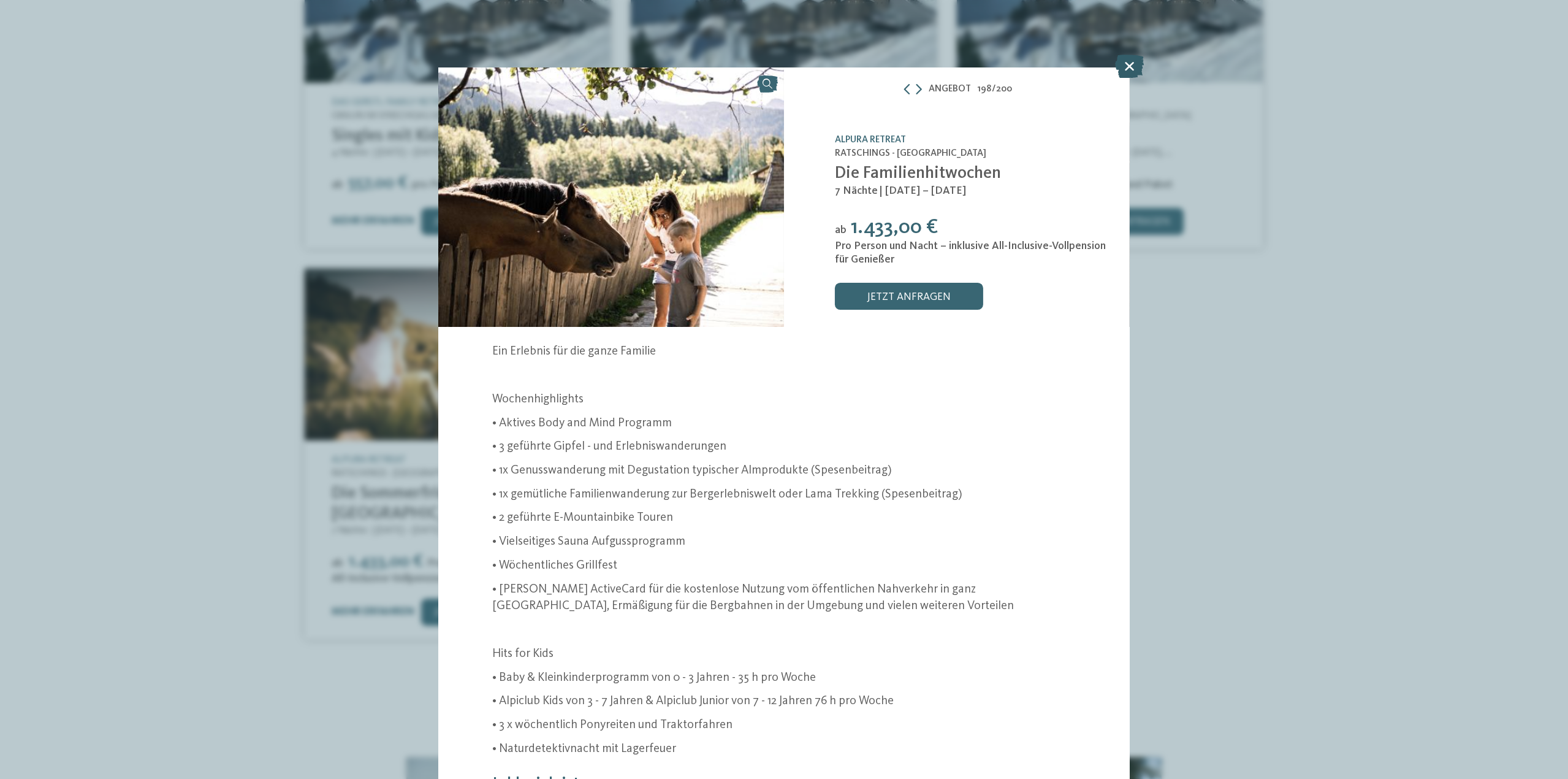
click at [1133, 61] on icon at bounding box center [1130, 66] width 29 height 24
